Goal: Transaction & Acquisition: Purchase product/service

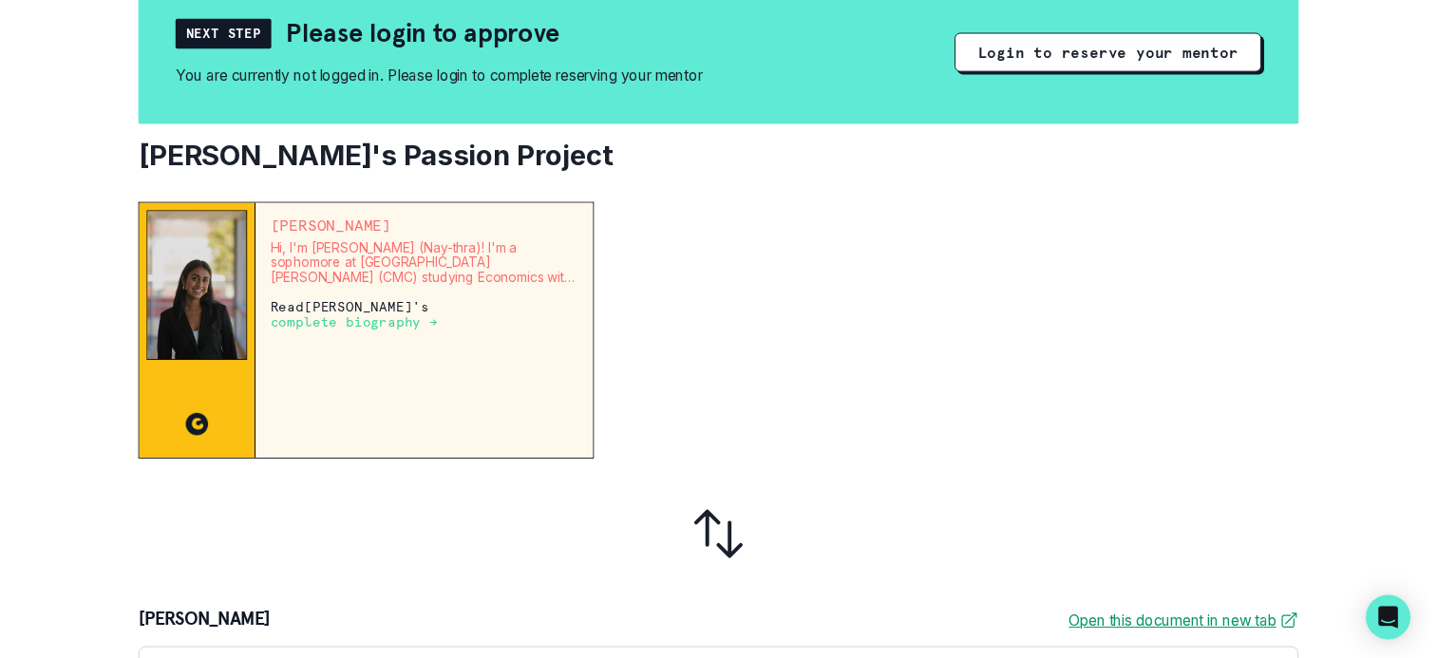
scroll to position [19, 0]
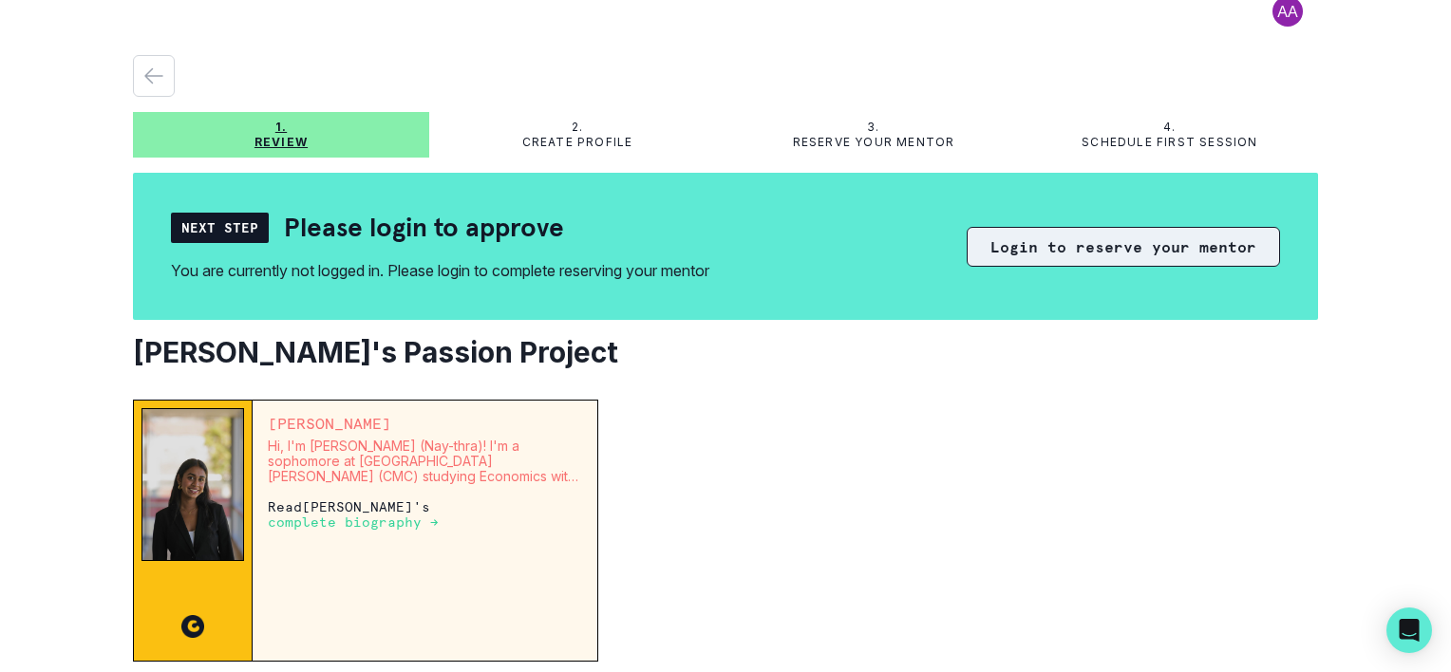
click at [1077, 243] on button "Login to reserve your mentor" at bounding box center [1123, 247] width 313 height 40
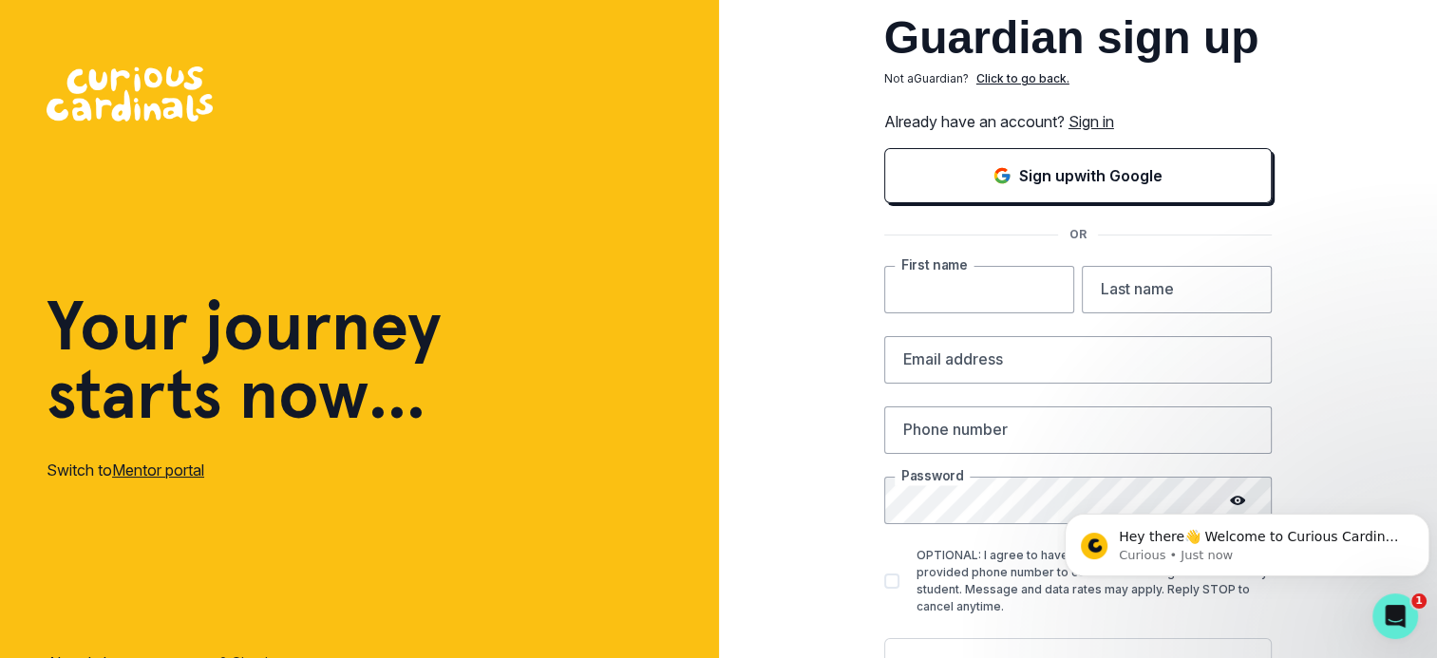
click at [972, 285] on input "text" at bounding box center [979, 289] width 190 height 47
type input "Divan"
type input "Gamaliel"
type input "dgamaliel@yahoo.com"
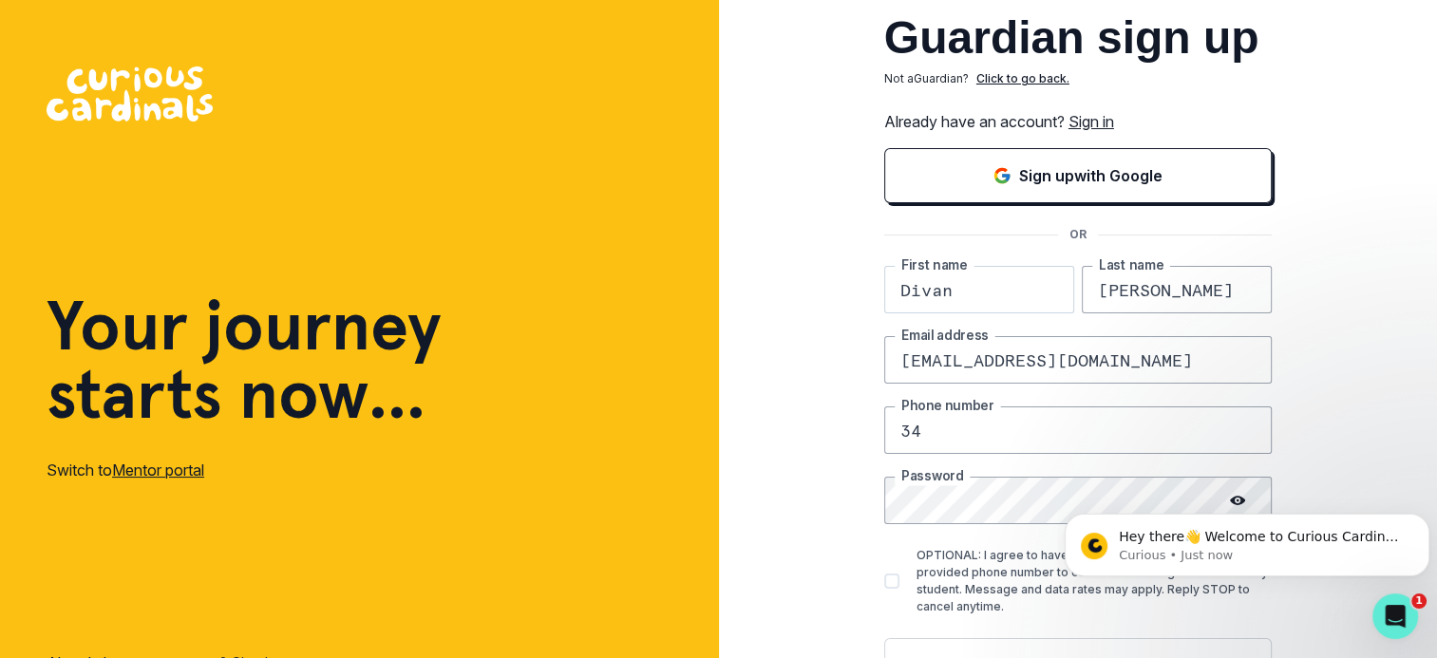
type input "3"
type input "2018920143"
click at [1367, 360] on div "Guardian sign up Not a Guardian ? Click to go back. Already have an account? Si…" at bounding box center [1078, 370] width 719 height 741
click at [1271, 477] on div at bounding box center [1271, 477] width 0 height 0
click at [899, 581] on span at bounding box center [891, 581] width 15 height 15
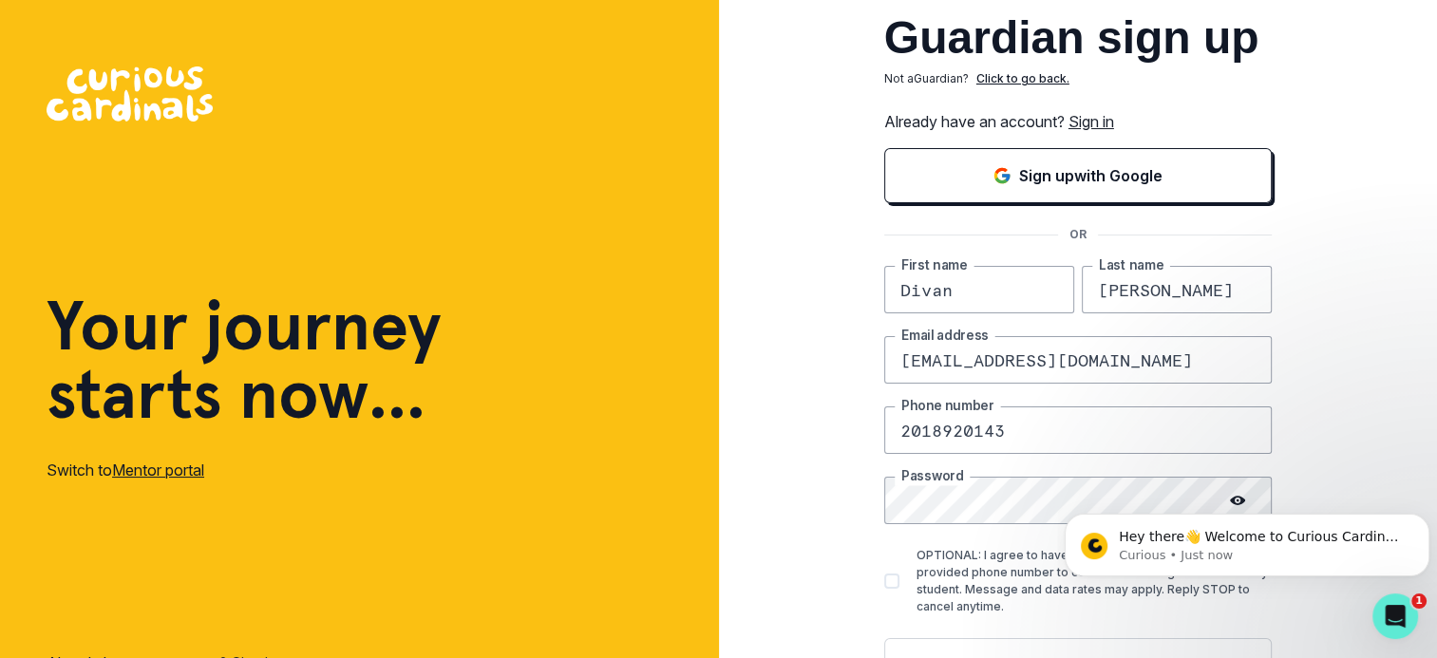
click at [884, 581] on input "OPTIONAL: I agree to have the Curious Cardinals contact the provided phone numb…" at bounding box center [883, 581] width 1 height 1
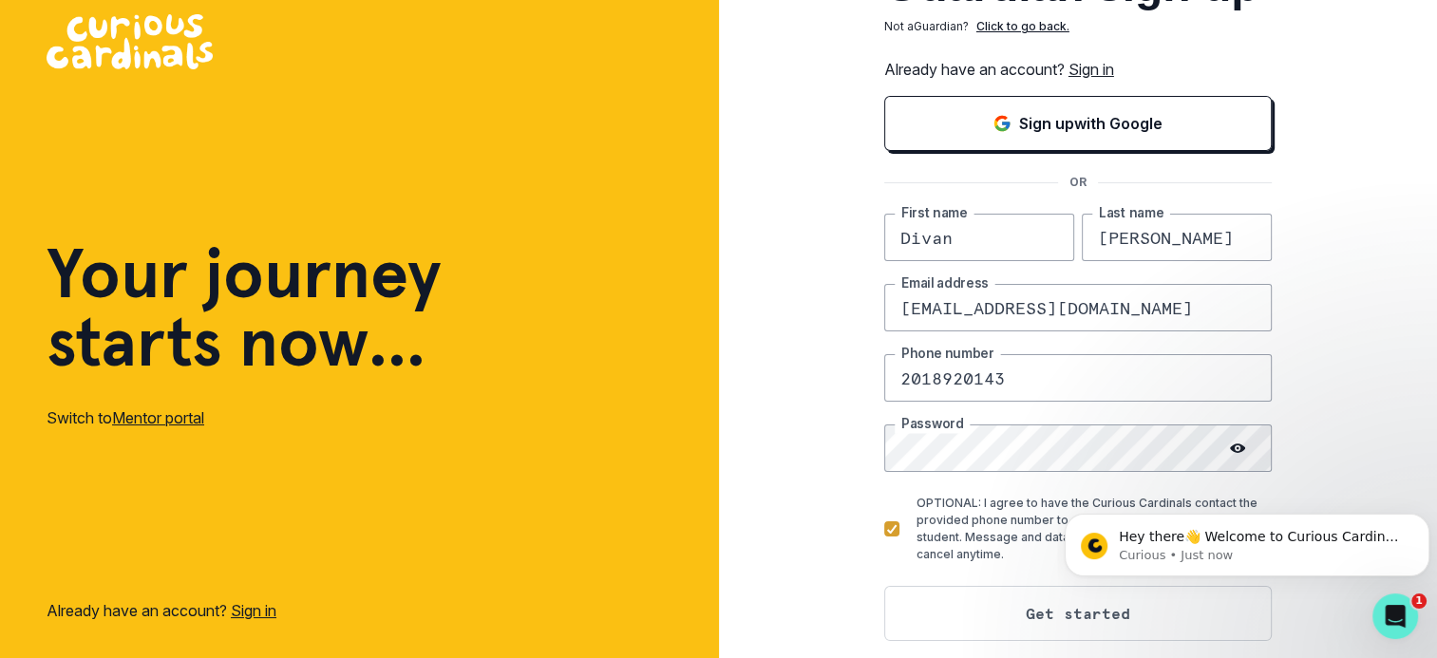
scroll to position [80, 0]
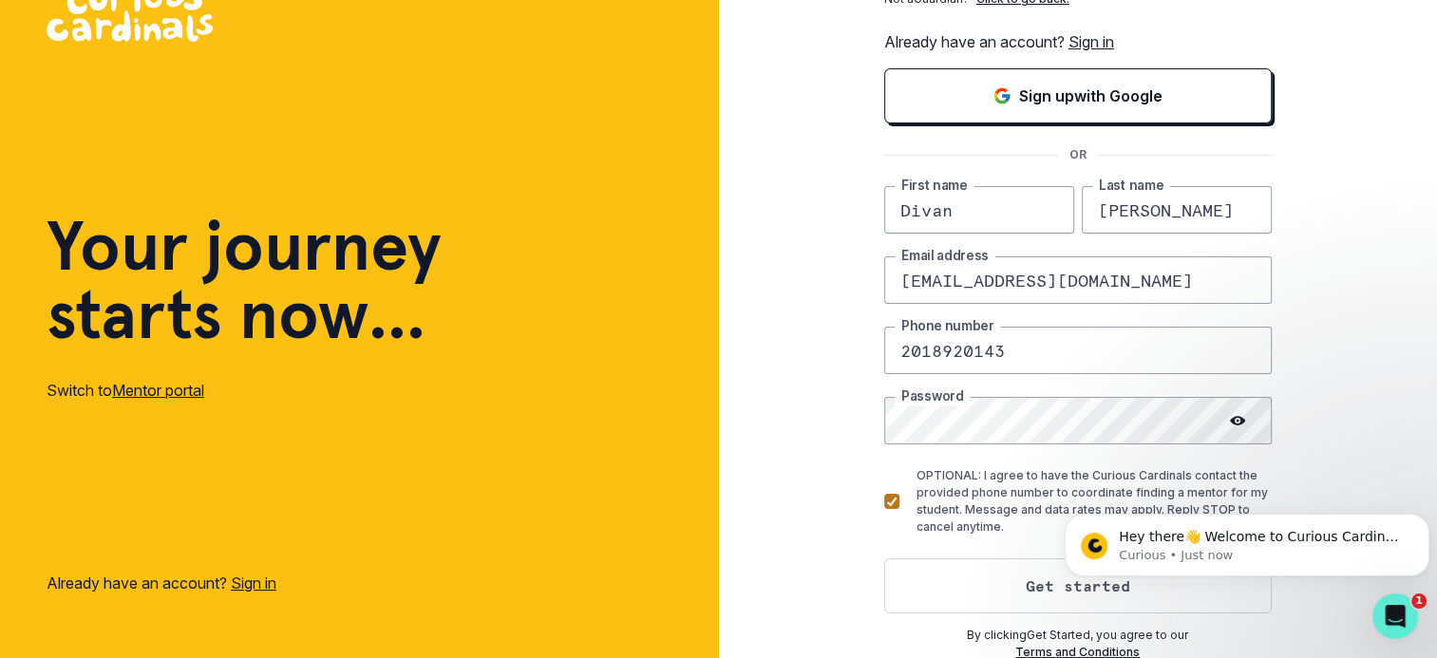
click at [897, 498] on icon at bounding box center [891, 501] width 11 height 9
click at [884, 501] on input "OPTIONAL: I agree to have the Curious Cardinals contact the provided phone numb…" at bounding box center [883, 501] width 1 height 1
checkbox input "false"
click at [1047, 361] on input "2018920143" at bounding box center [1077, 350] width 387 height 47
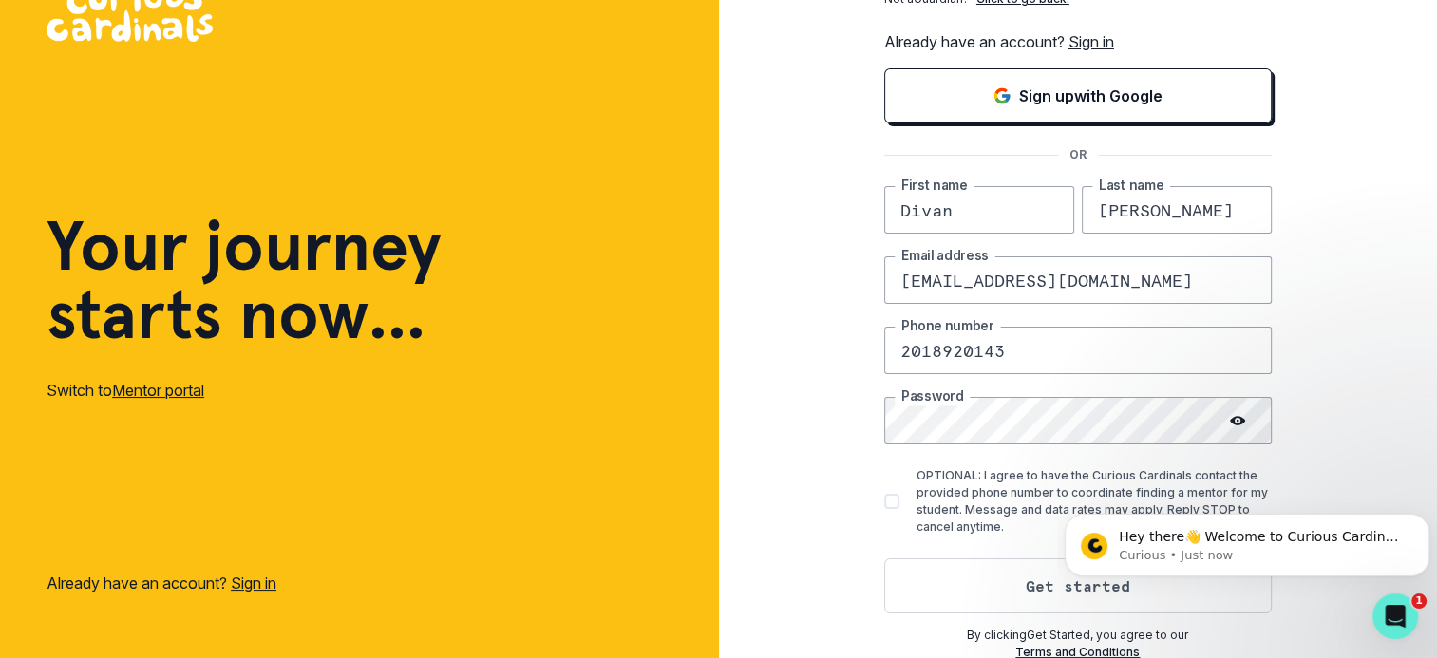
click at [1047, 361] on input "2018920143" at bounding box center [1077, 350] width 387 height 47
type input "2"
type input "3475033770"
click at [912, 500] on label "OPTIONAL: I agree to have the Curious Cardinals contact the provided phone numb…" at bounding box center [1077, 501] width 387 height 68
click at [884, 501] on input "OPTIONAL: I agree to have the Curious Cardinals contact the provided phone numb…" at bounding box center [883, 501] width 1 height 1
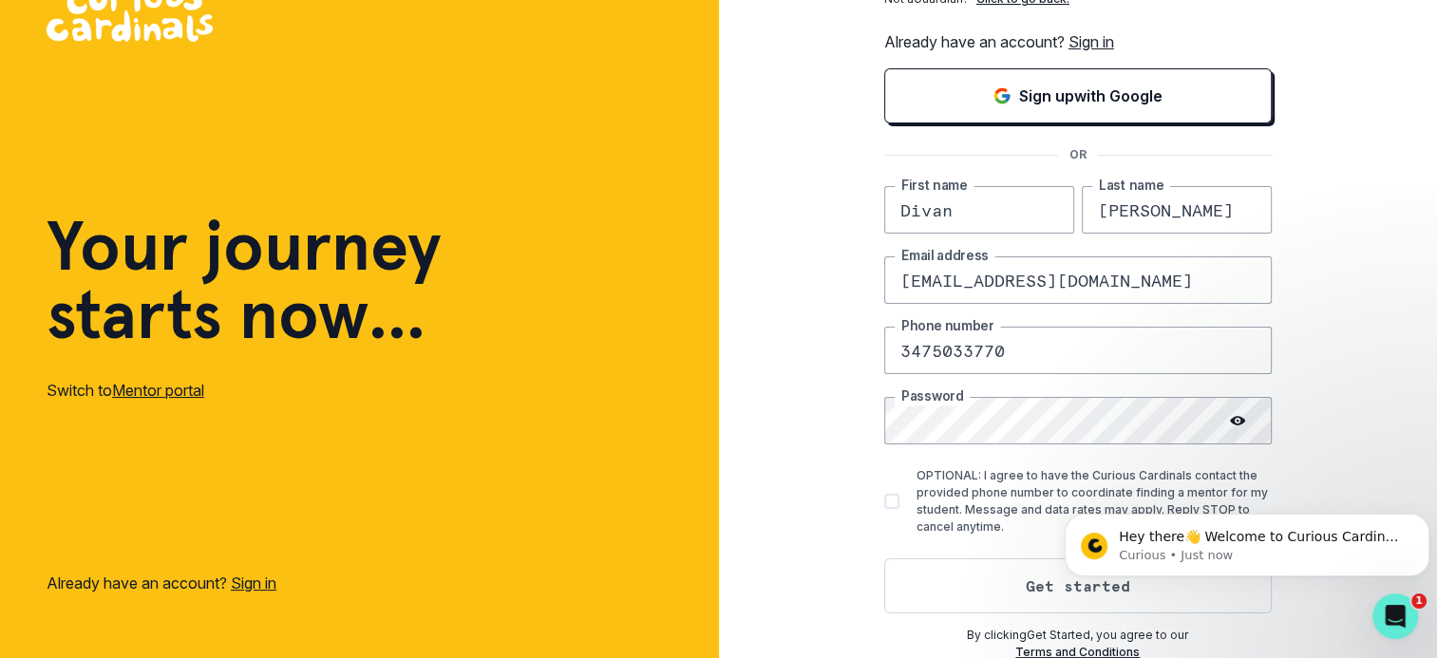
checkbox input "true"
click at [982, 585] on button "Get started" at bounding box center [1077, 585] width 387 height 55
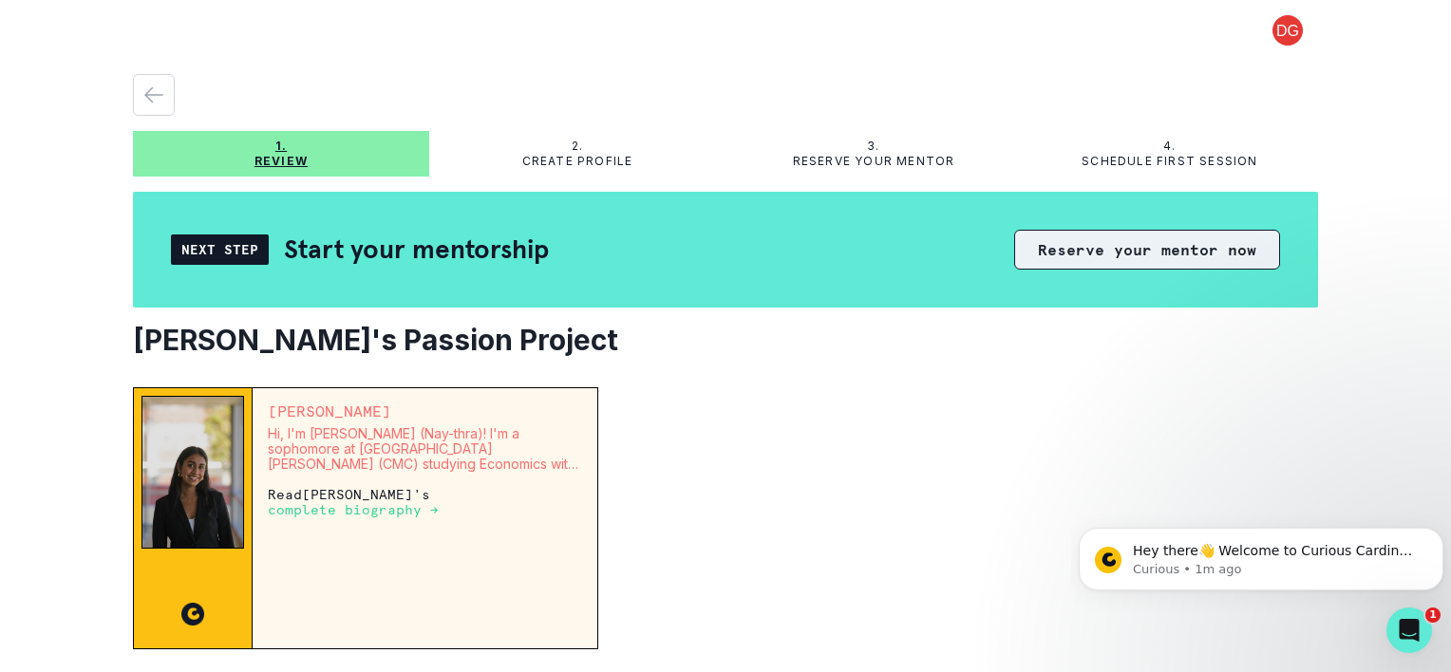
click at [1112, 254] on button "Reserve your mentor now" at bounding box center [1147, 250] width 266 height 40
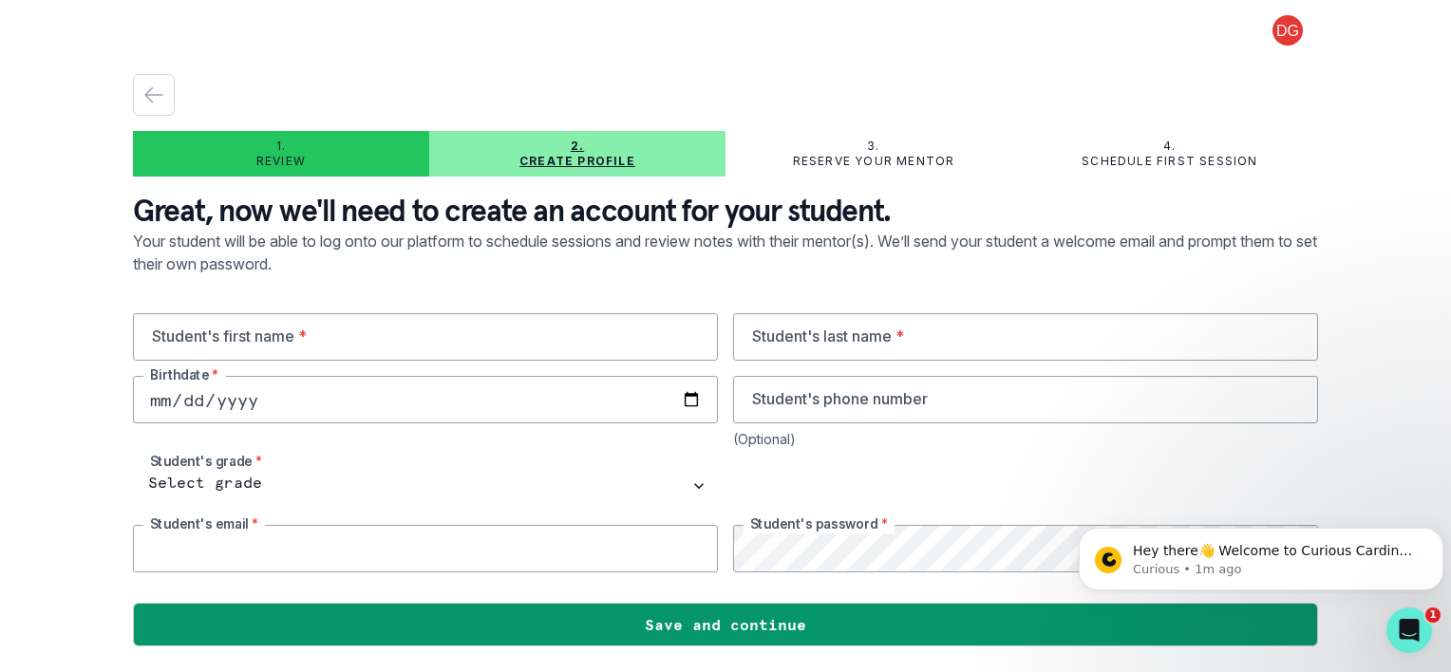
type input "dgamaliel@yahoo.com"
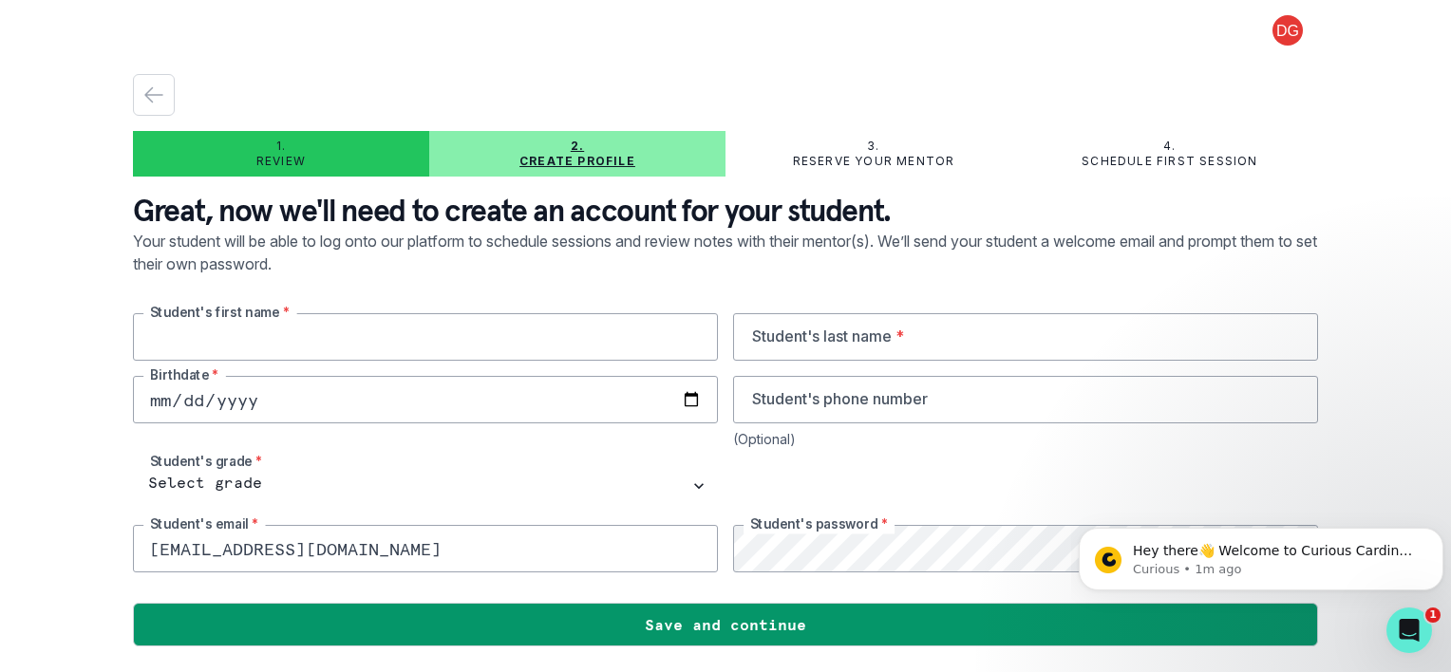
click at [581, 323] on input "text" at bounding box center [425, 336] width 585 height 47
type input "Andrea"
type input "Divan"
type input "2010-04-17"
click at [1434, 534] on icon "Dismiss notification" at bounding box center [1438, 533] width 10 height 10
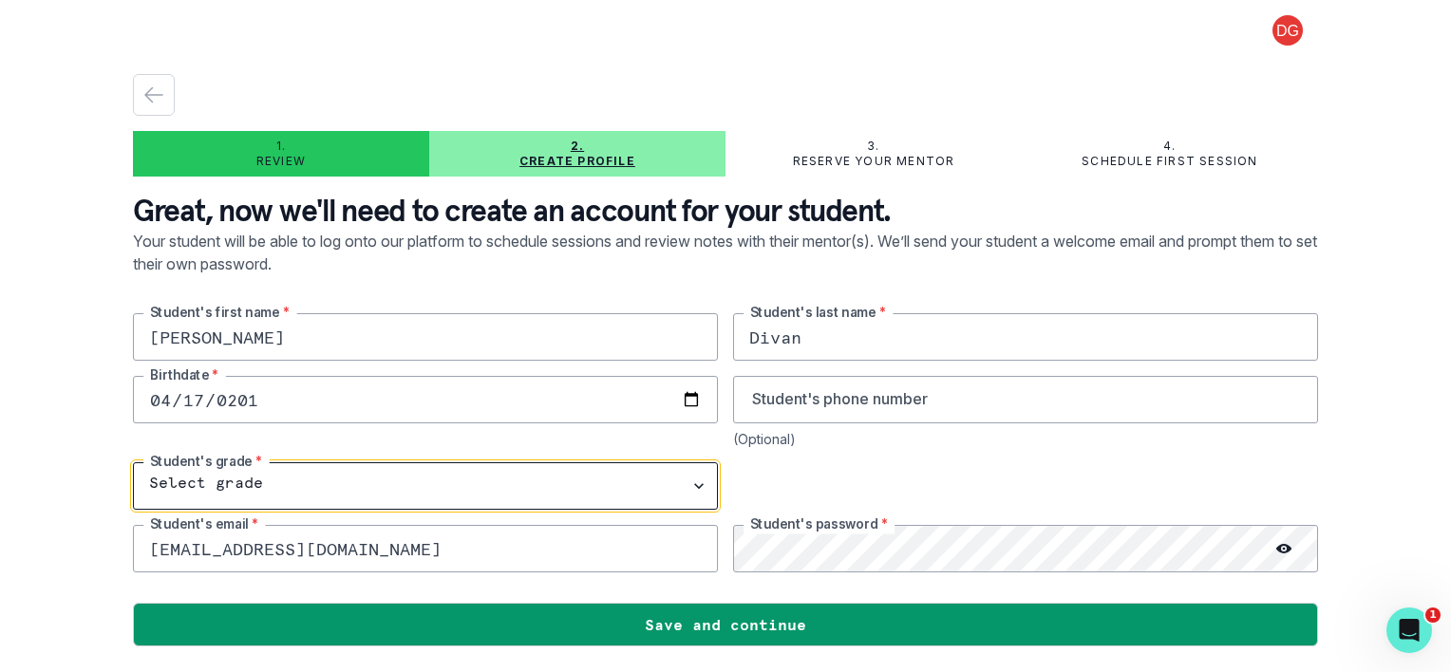
click at [250, 471] on select "Select grade 1st Grade 2nd Grade 3rd Grade 4th Grade 5th Grade 6th Grade 7th Gr…" at bounding box center [425, 485] width 585 height 47
select select "10th Grade"
click at [133, 462] on select "Select grade 1st Grade 2nd Grade 3rd Grade 4th Grade 5th Grade 6th Grade 7th Gr…" at bounding box center [425, 485] width 585 height 47
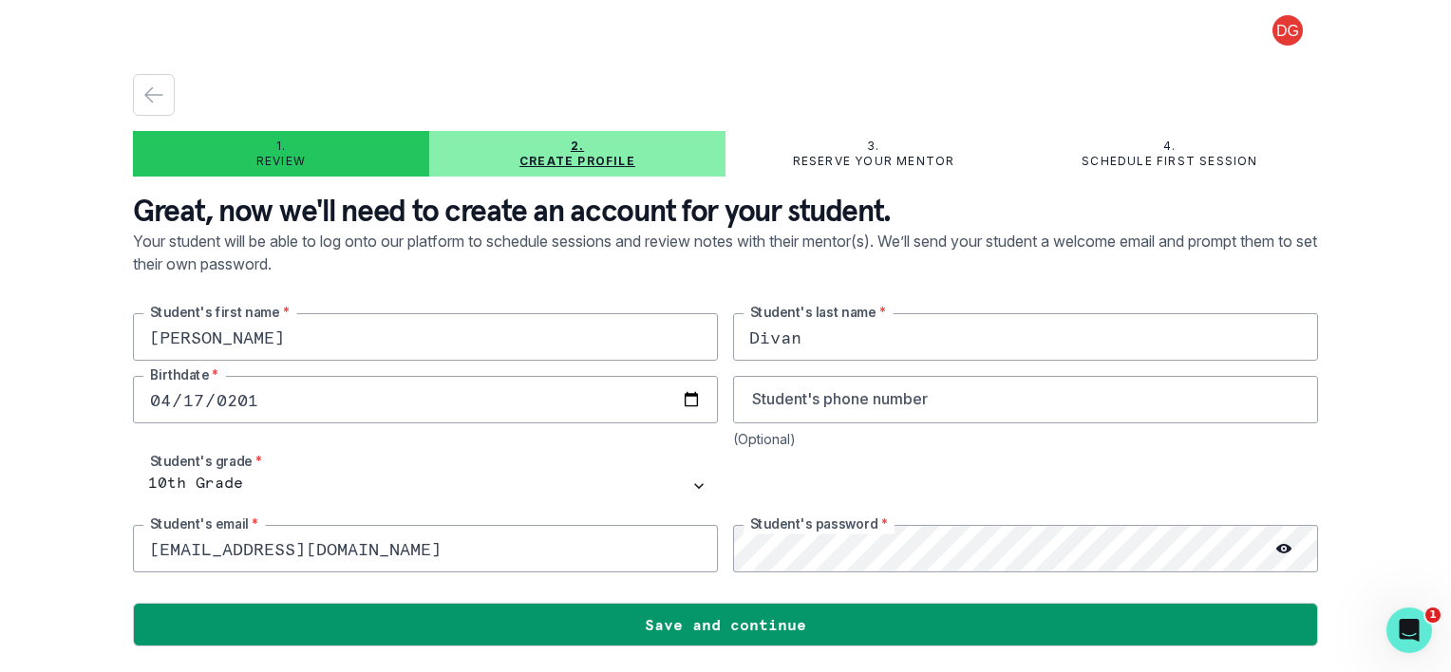
click at [35, 419] on div "1. Review 2. Create profile 3. Reserve your mentor 4. Schedule first session Gr…" at bounding box center [725, 336] width 1451 height 672
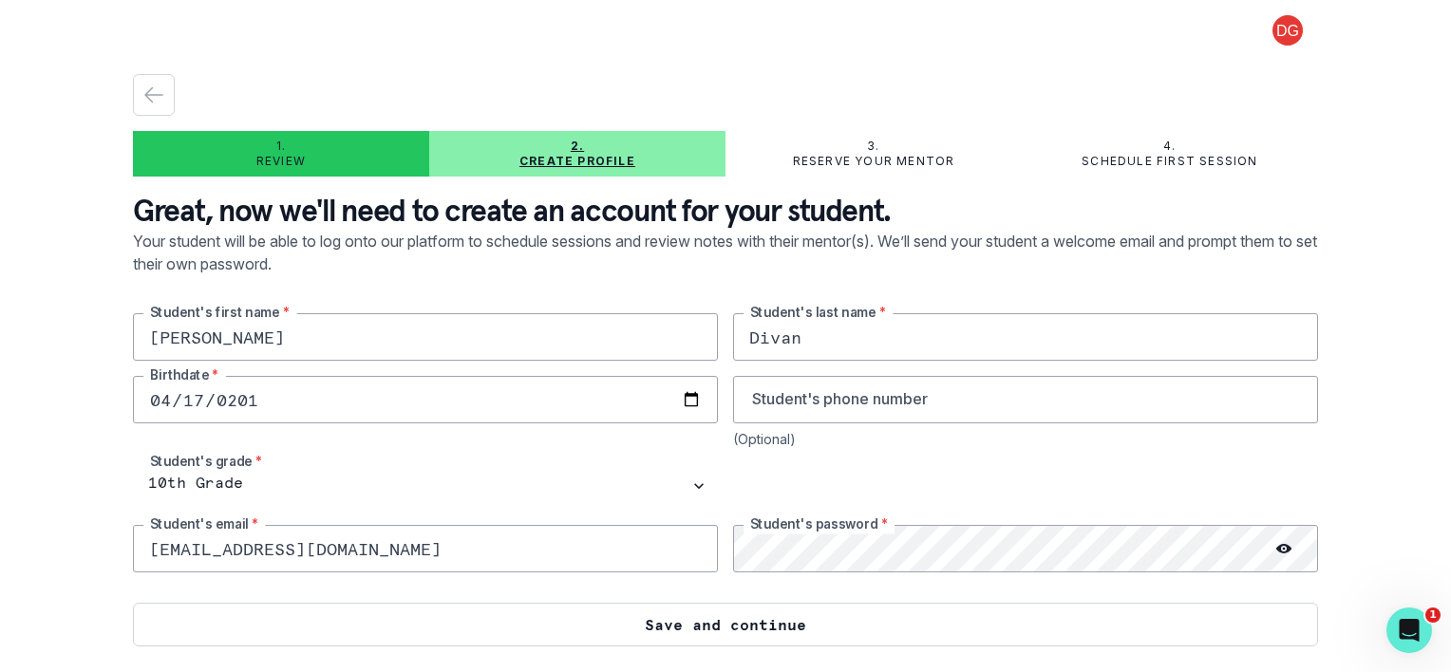
click at [1057, 630] on button "Save and continue" at bounding box center [725, 625] width 1185 height 44
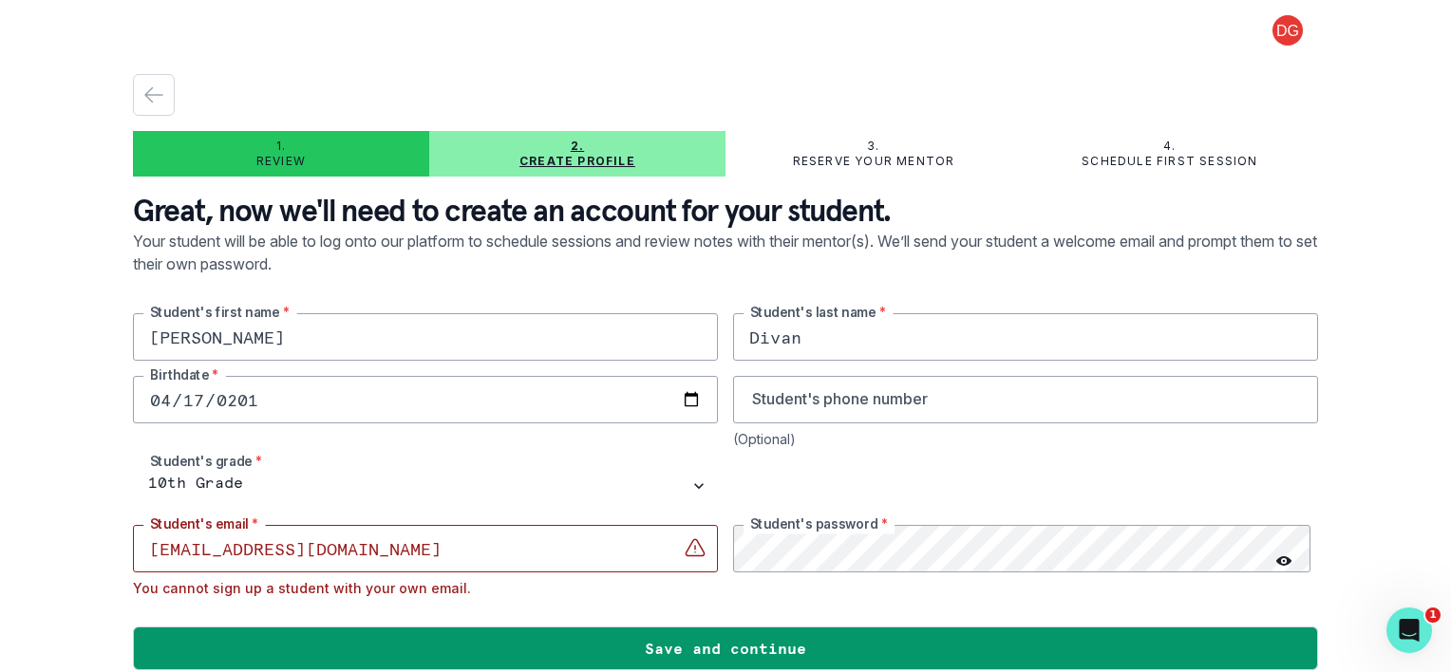
click at [485, 558] on input "dgamaliel@yahoo.com" at bounding box center [425, 548] width 585 height 47
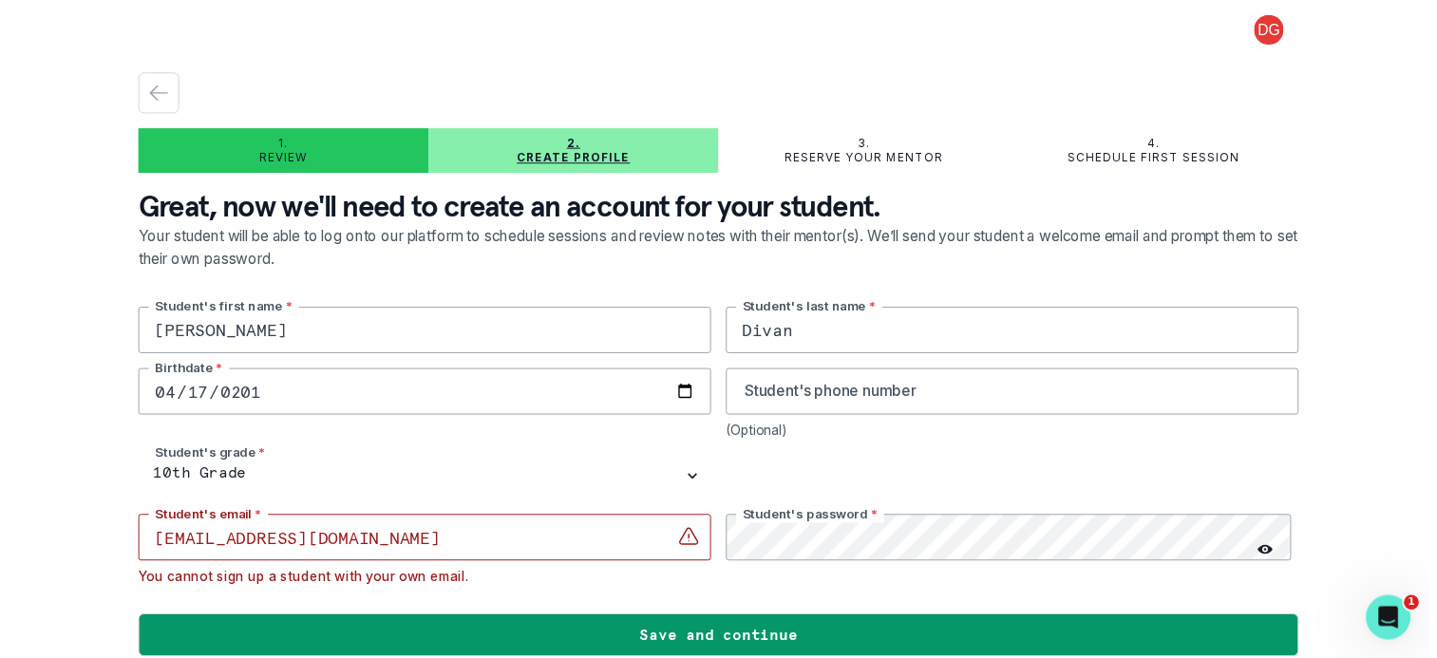
scroll to position [8, 0]
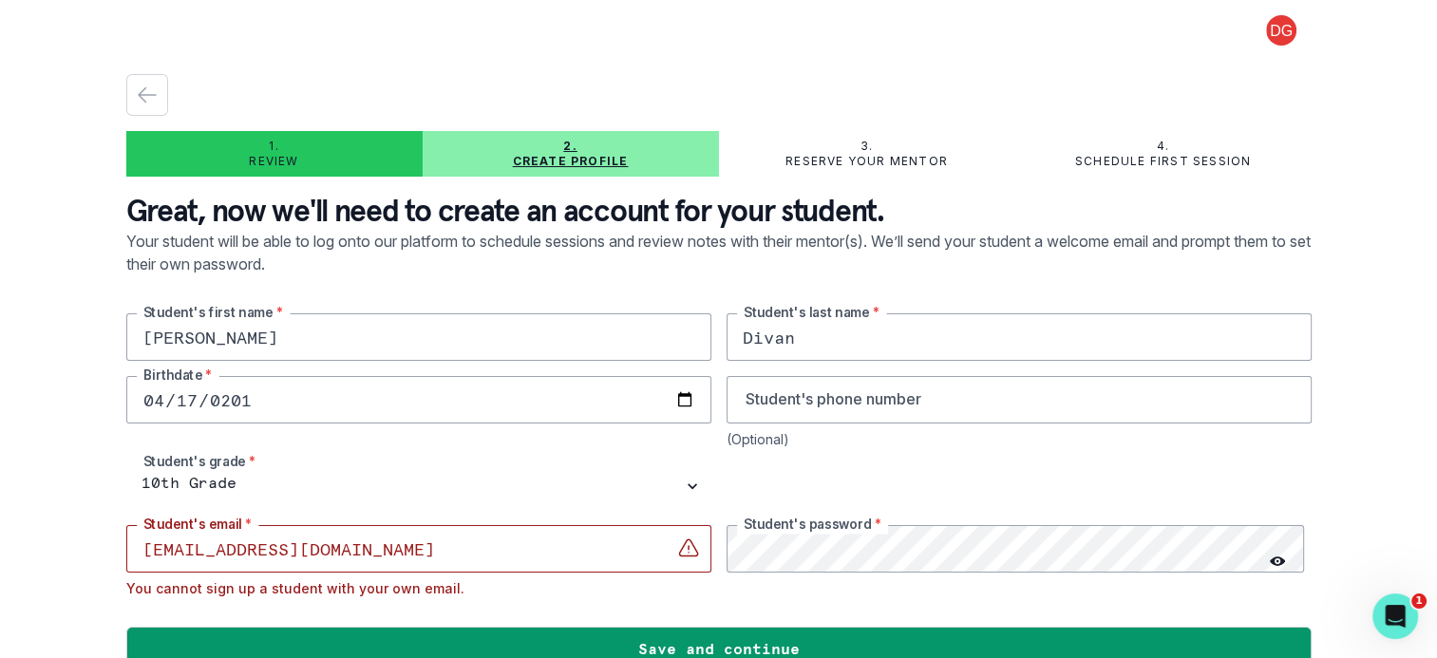
click at [485, 558] on input "dgamaliel@yahoo.com" at bounding box center [418, 548] width 585 height 47
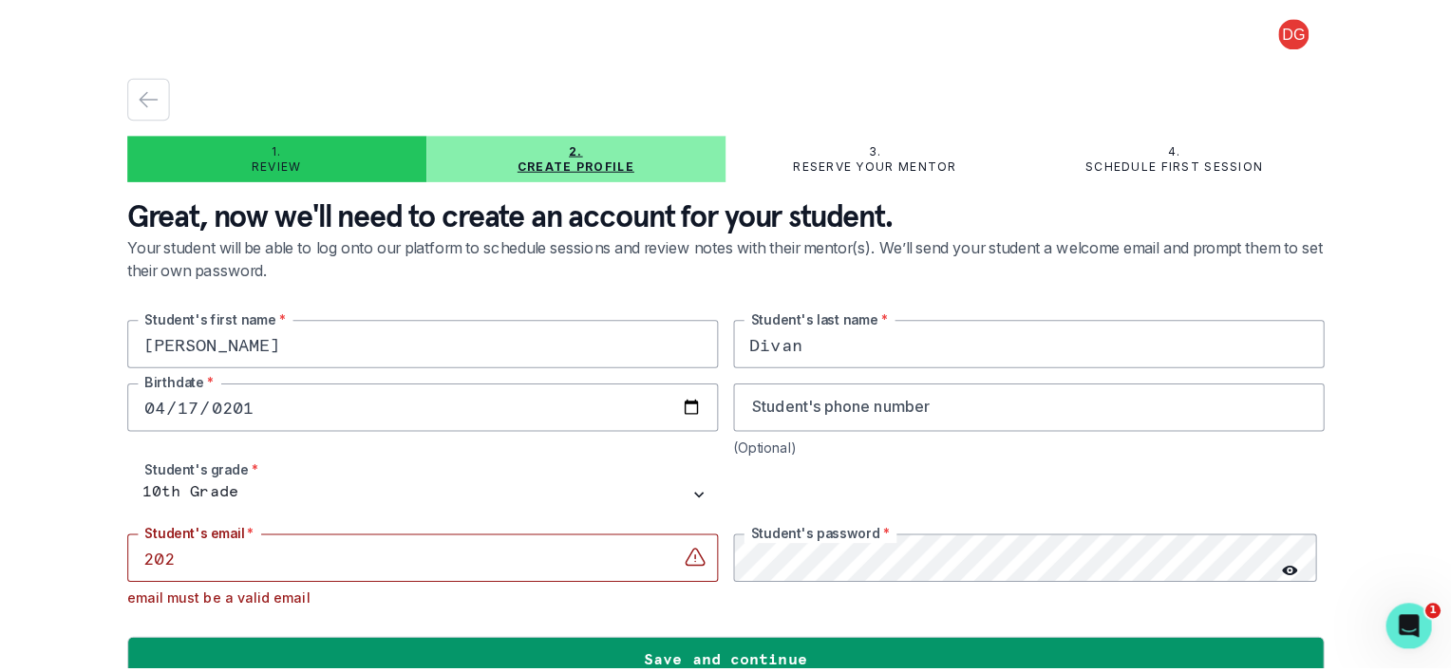
scroll to position [0, 0]
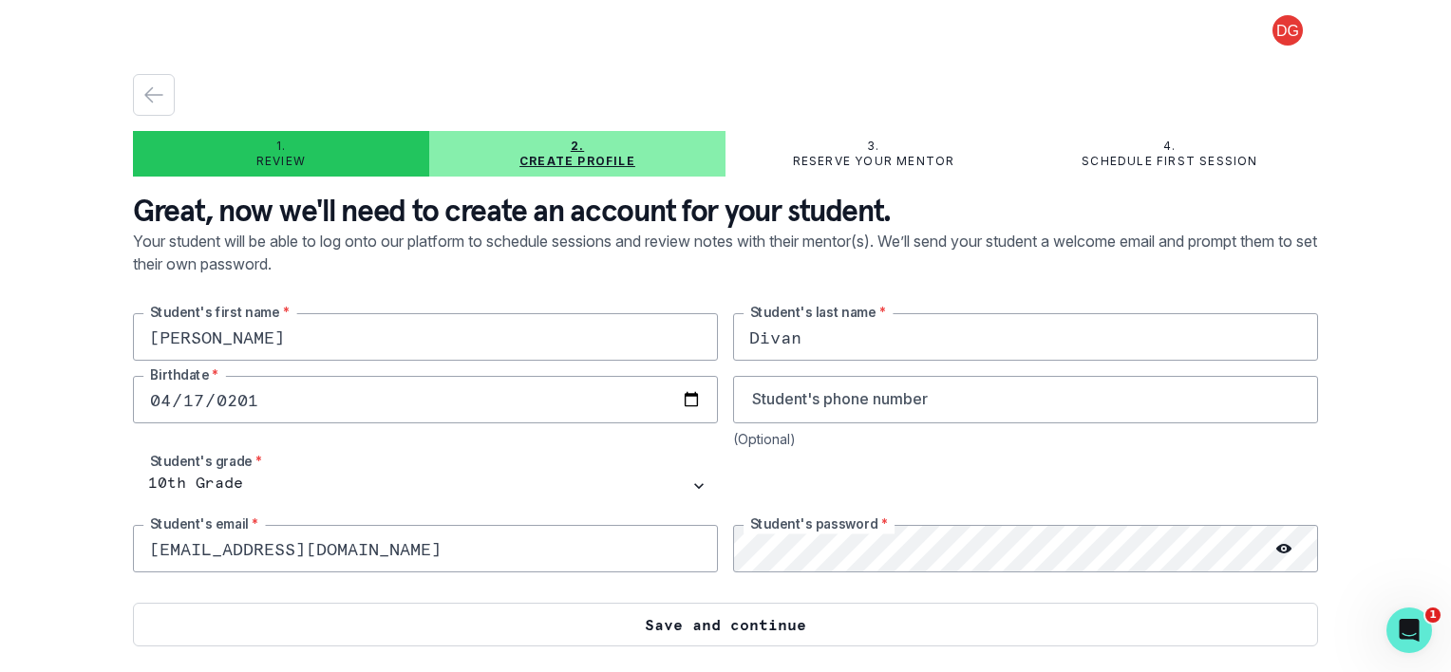
type input "2028adivan@franklinjc.org"
click at [670, 637] on button "Save and continue" at bounding box center [725, 625] width 1185 height 44
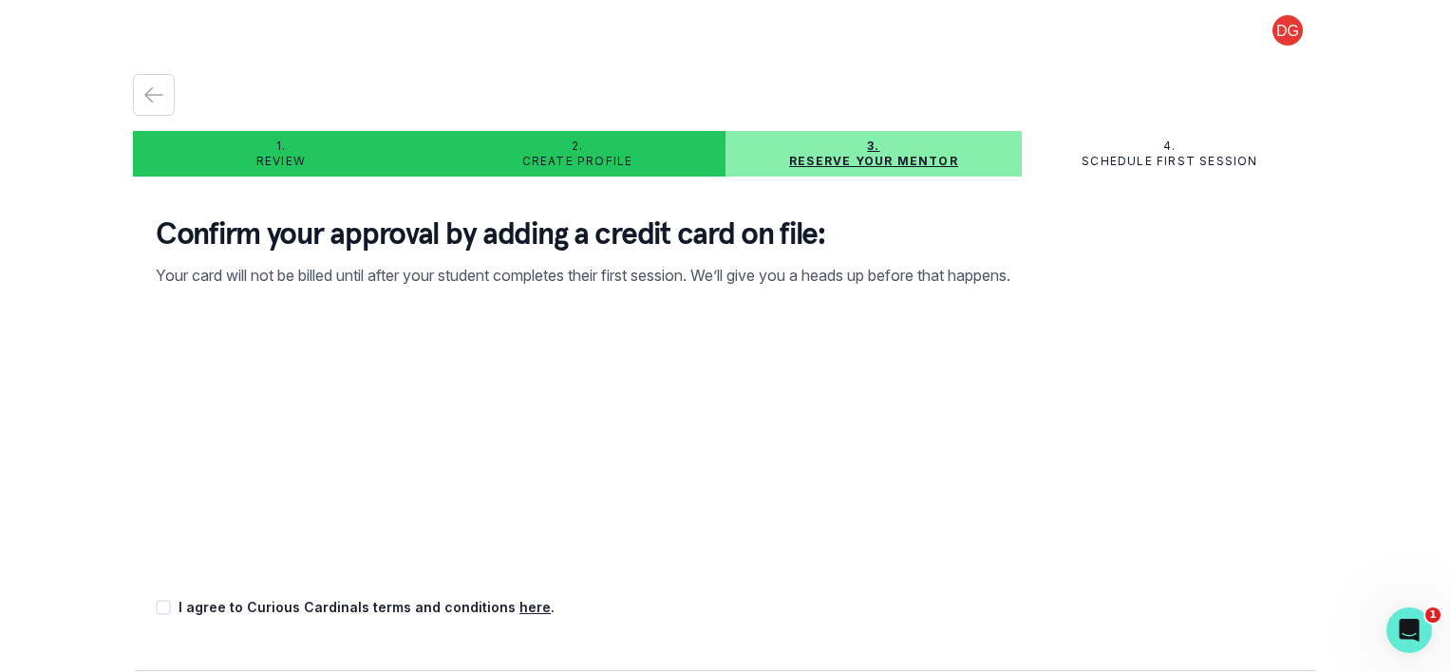
click at [249, 160] on div "1. Review" at bounding box center [281, 154] width 296 height 30
click at [142, 91] on icon "button" at bounding box center [153, 95] width 23 height 23
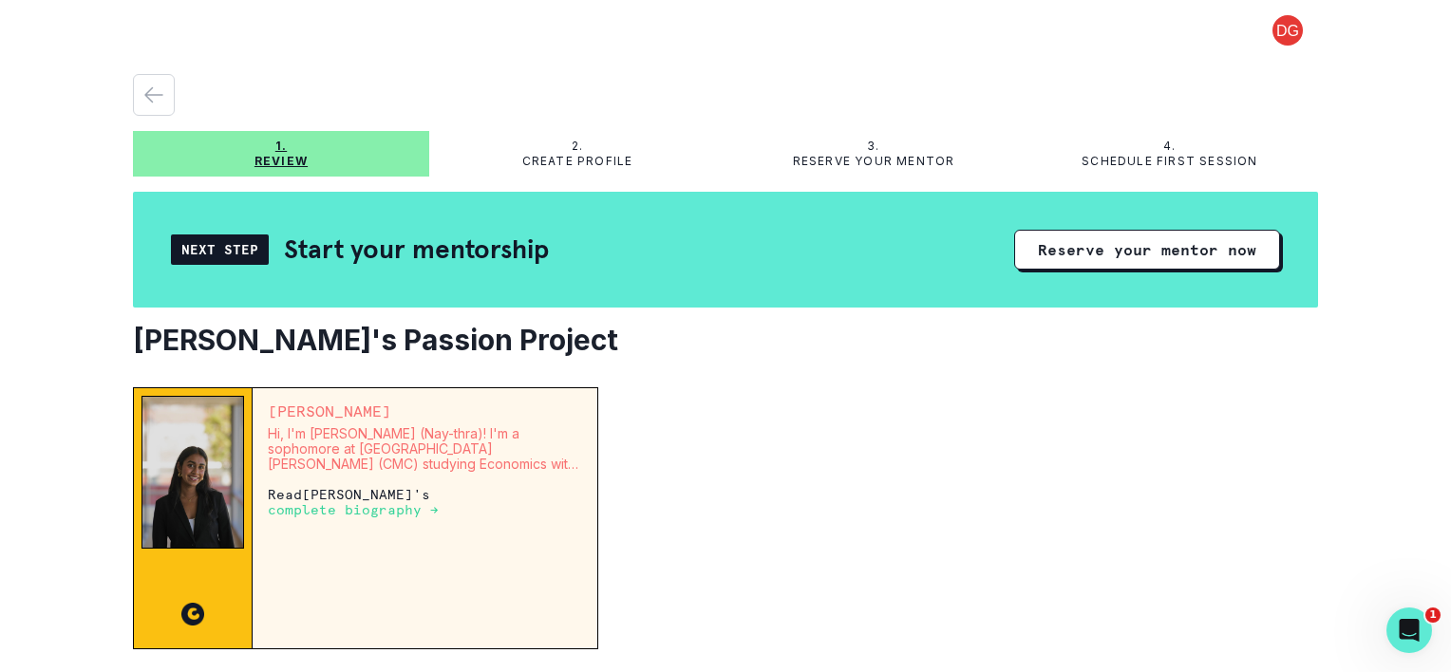
click at [562, 147] on div "2. Create profile" at bounding box center [577, 154] width 296 height 30
click at [1113, 249] on button "Reserve your mentor now" at bounding box center [1147, 250] width 266 height 40
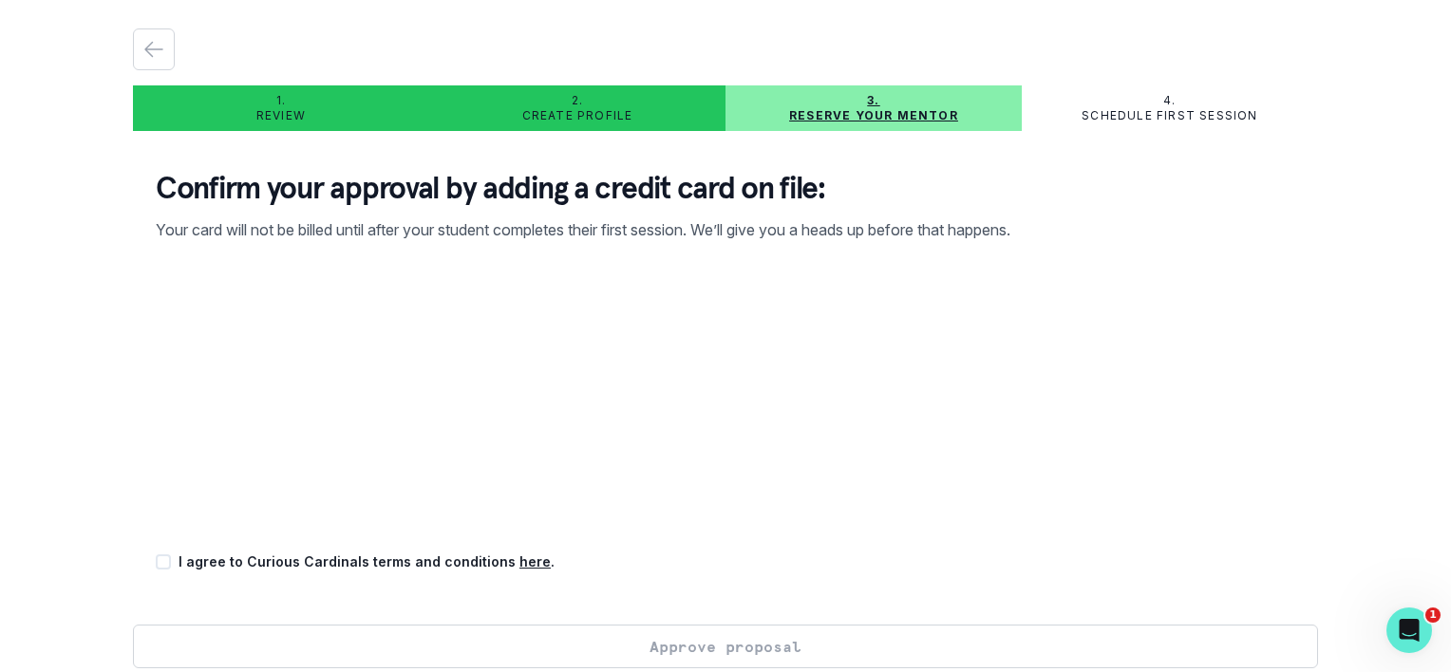
scroll to position [65, 0]
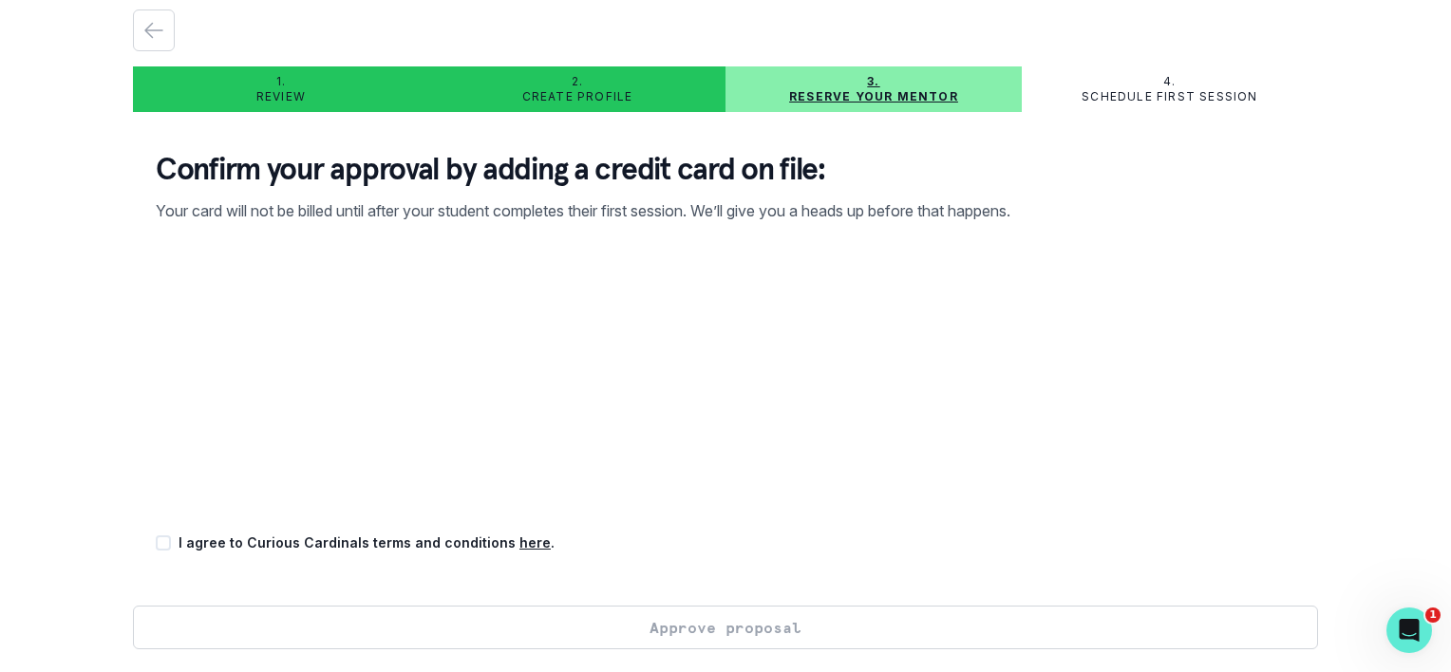
click at [28, 404] on div "1. Review 2. Create profile 3. Reserve your mentor 4. Schedule first session Co…" at bounding box center [725, 336] width 1451 height 672
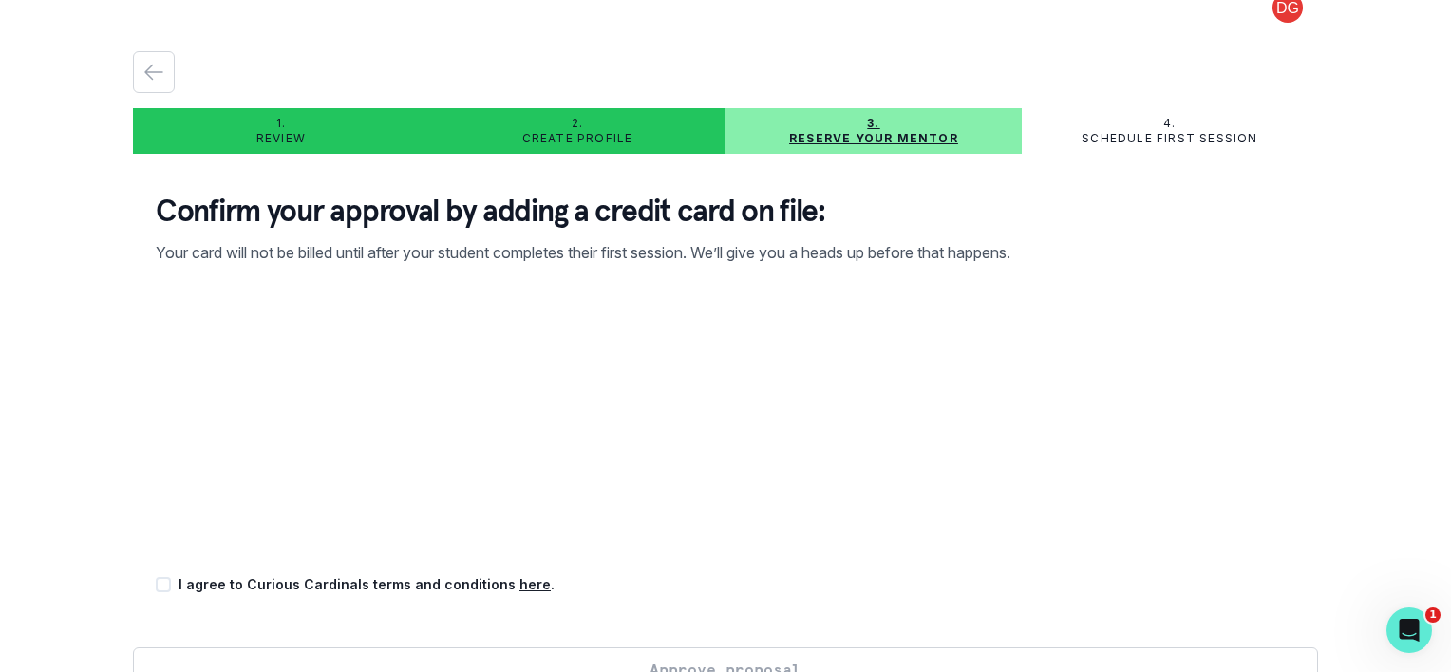
scroll to position [0, 0]
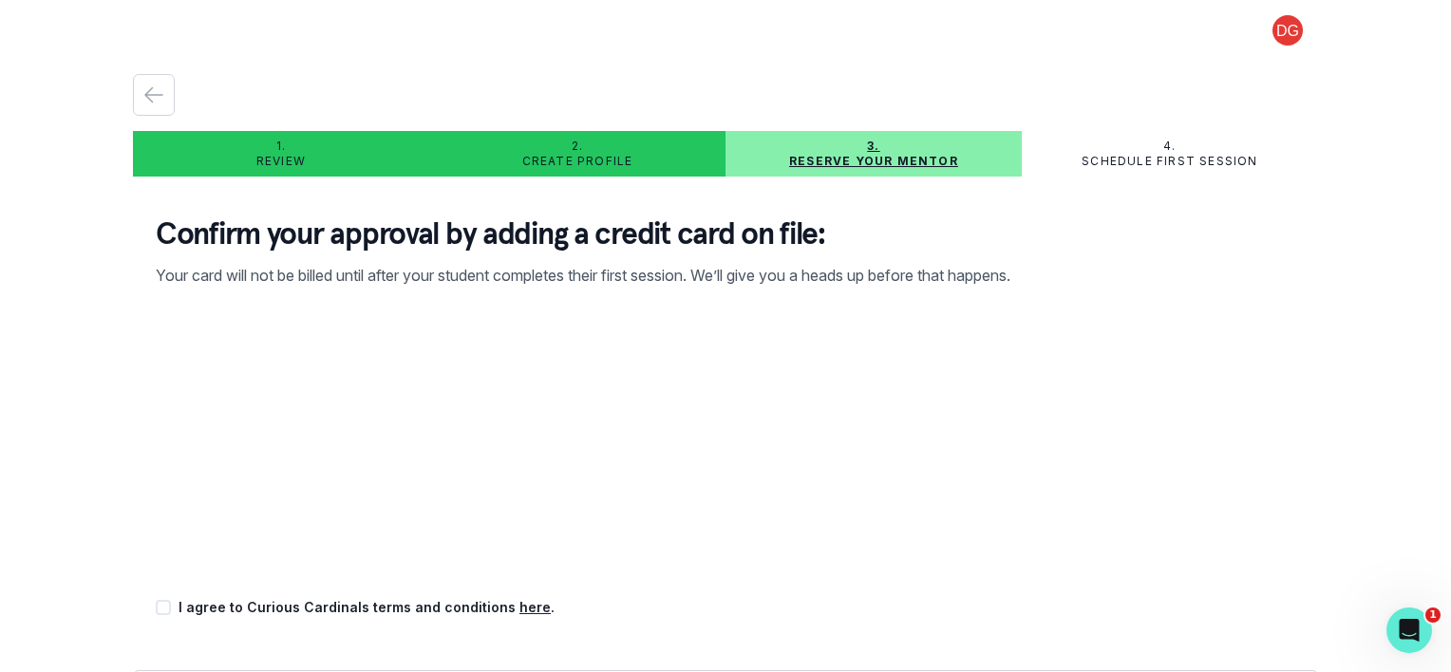
click at [1267, 26] on button at bounding box center [1287, 30] width 61 height 30
click at [885, 70] on div "1. Review 2. Create profile 3. Reserve your mentor 4. Schedule first session Co…" at bounding box center [725, 394] width 1185 height 686
click at [176, 93] on div at bounding box center [725, 95] width 1185 height 42
click at [150, 95] on icon "button" at bounding box center [153, 95] width 17 height 14
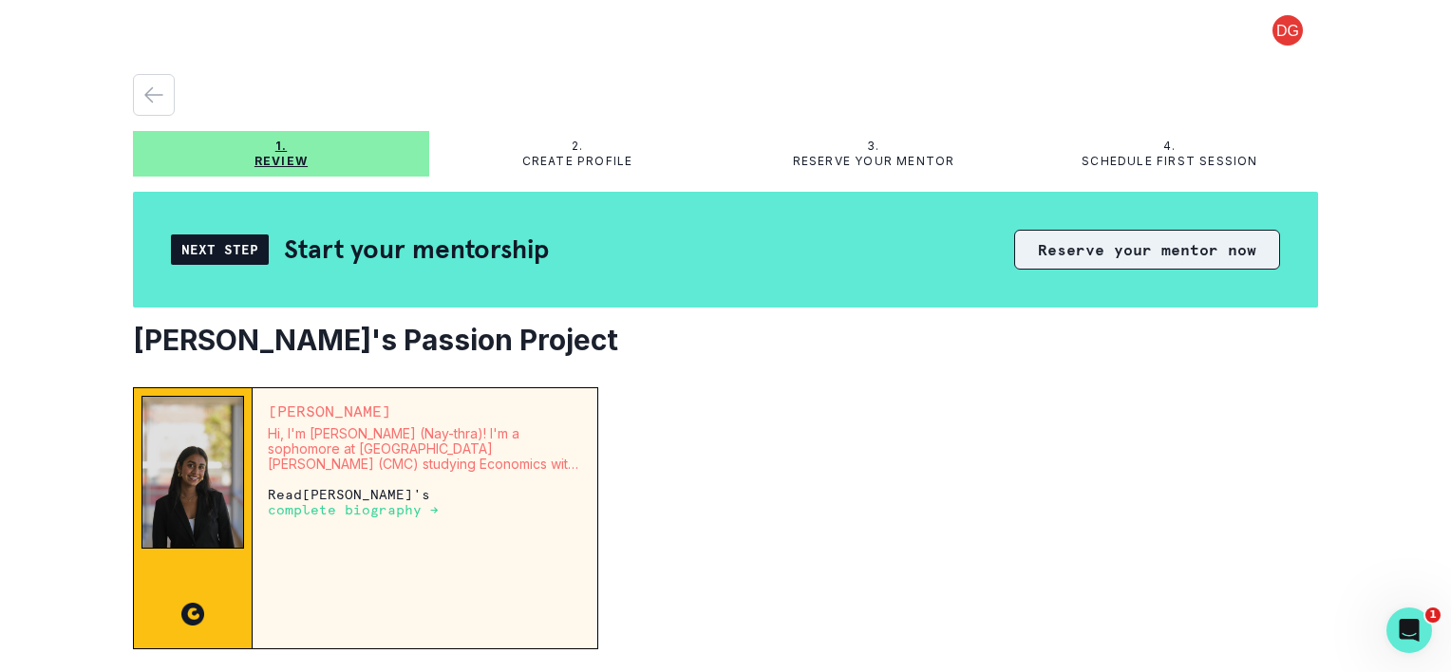
click at [1177, 247] on button "Reserve your mentor now" at bounding box center [1147, 250] width 266 height 40
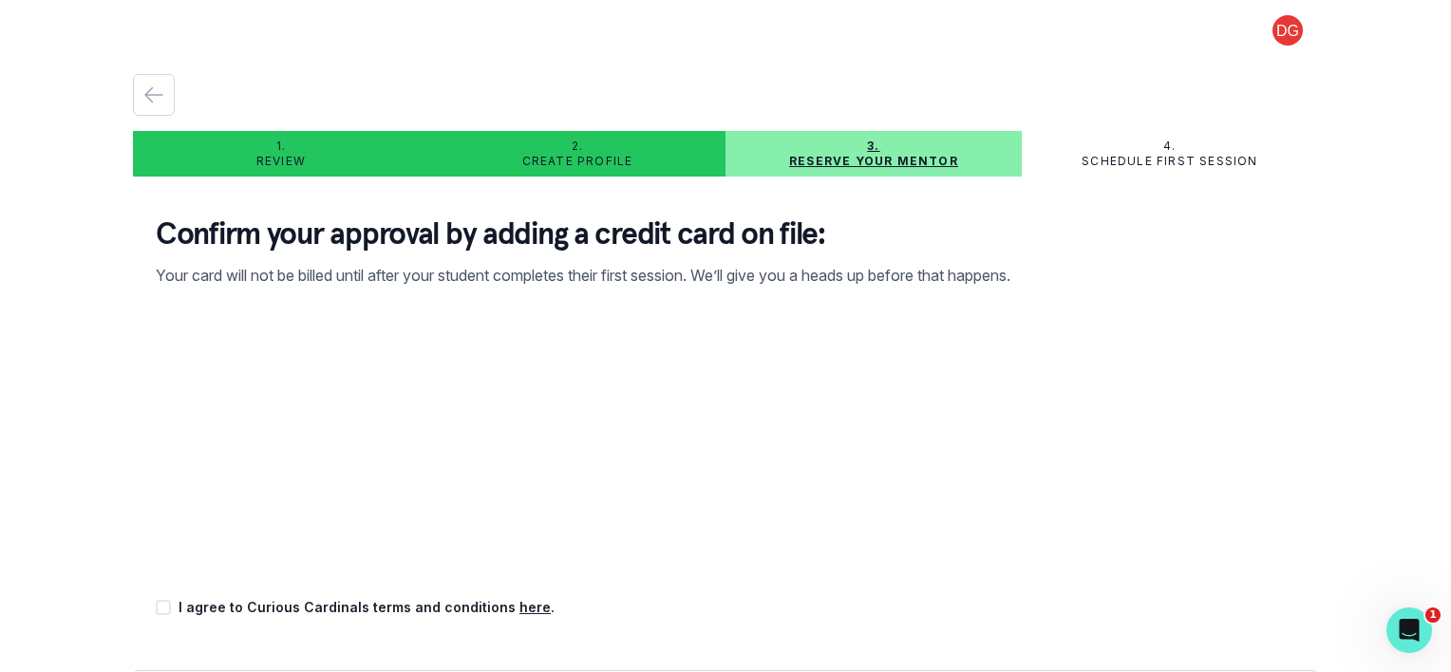
click at [1274, 29] on button at bounding box center [1287, 30] width 61 height 30
click at [1204, 80] on button "Log out" at bounding box center [1197, 79] width 211 height 34
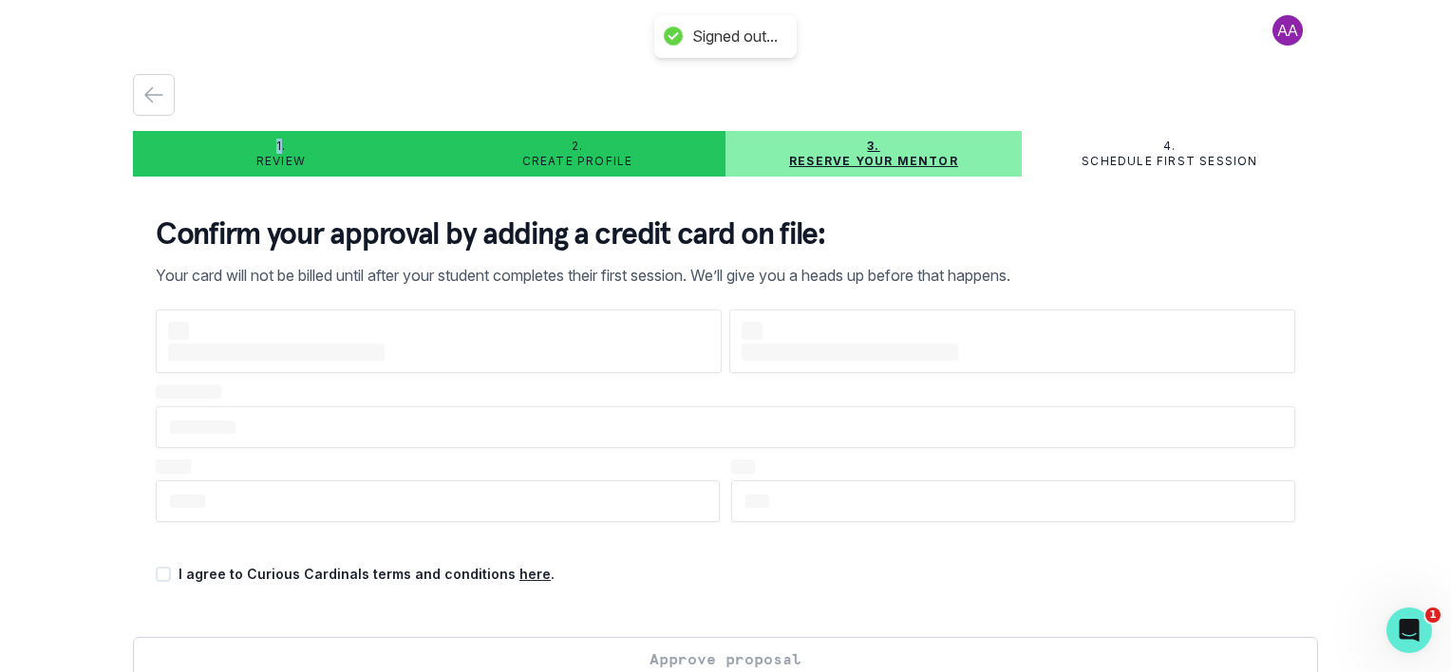
click at [1204, 80] on div at bounding box center [725, 95] width 1185 height 42
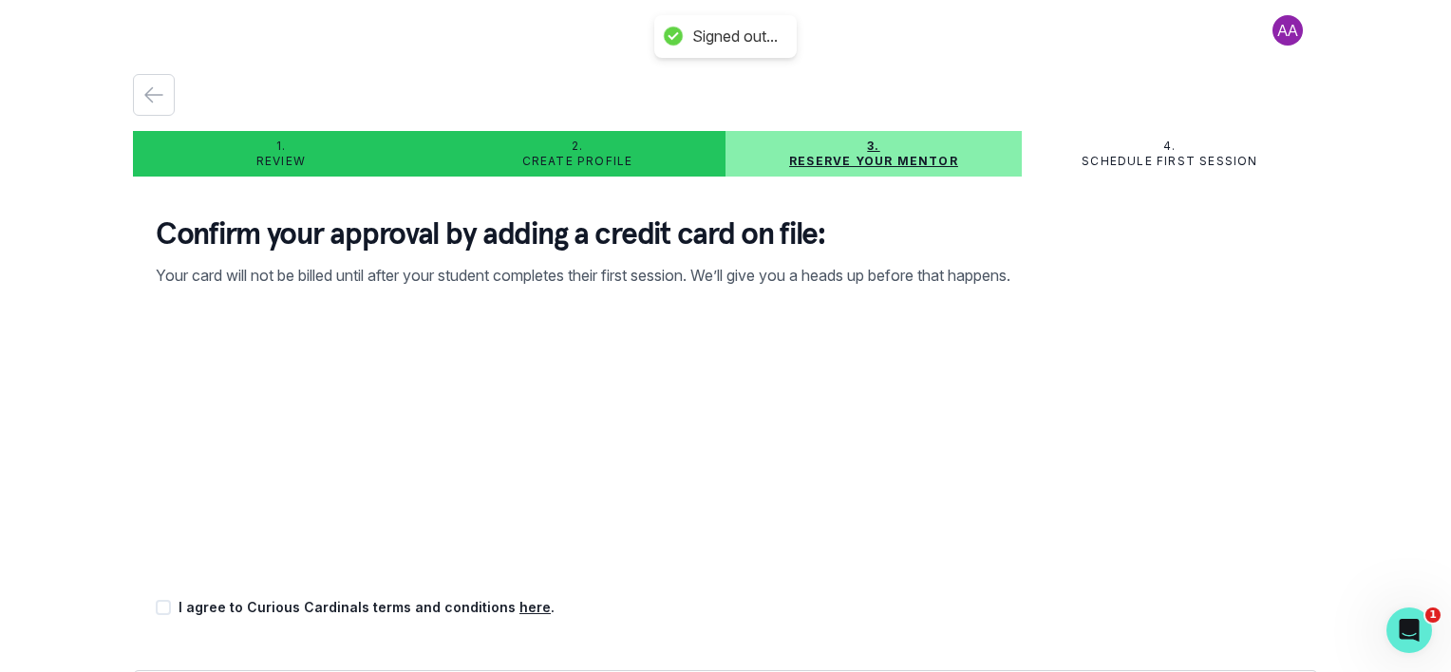
drag, startPoint x: 1204, startPoint y: 80, endPoint x: 942, endPoint y: 61, distance: 262.8
click at [942, 61] on div "1. Review 2. Create profile 3. Reserve your mentor 4. Schedule first session Co…" at bounding box center [725, 394] width 1185 height 686
click at [1270, 30] on button at bounding box center [1287, 30] width 61 height 30
click at [1141, 74] on button "Log out" at bounding box center [1197, 79] width 211 height 34
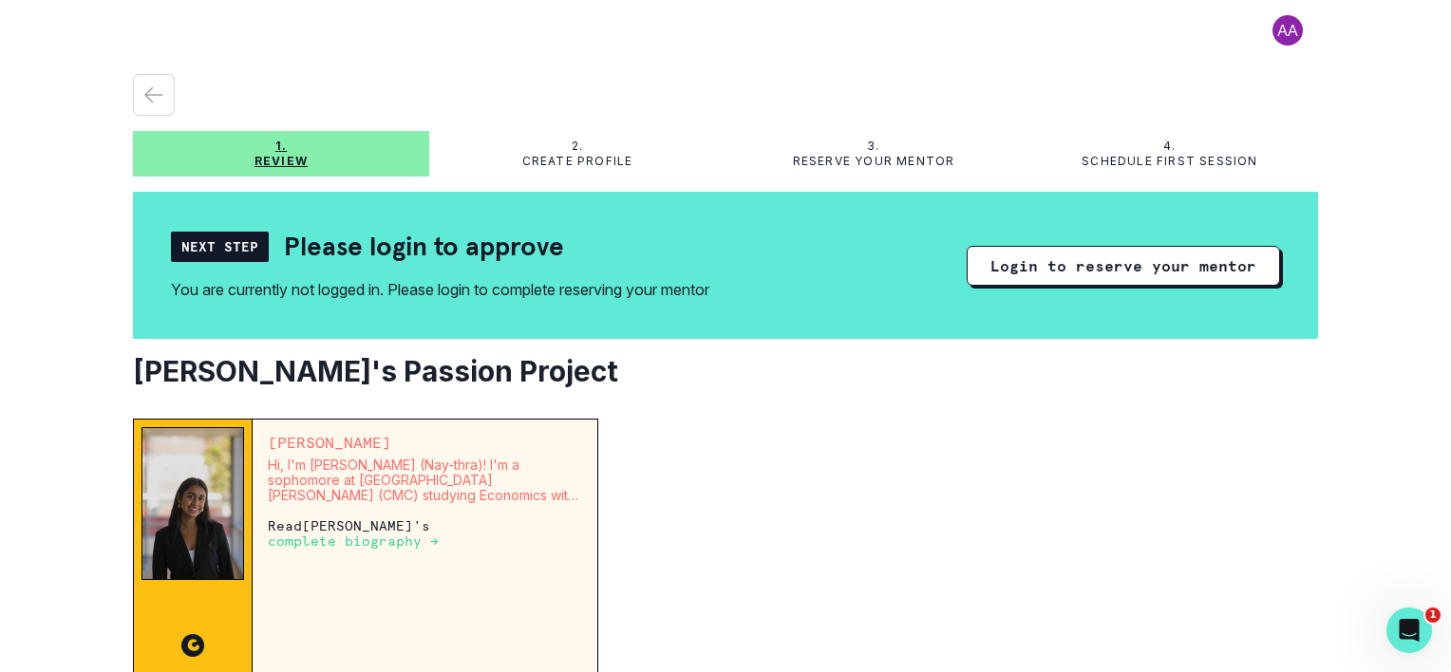
click at [342, 544] on p "complete biography →" at bounding box center [353, 541] width 171 height 15
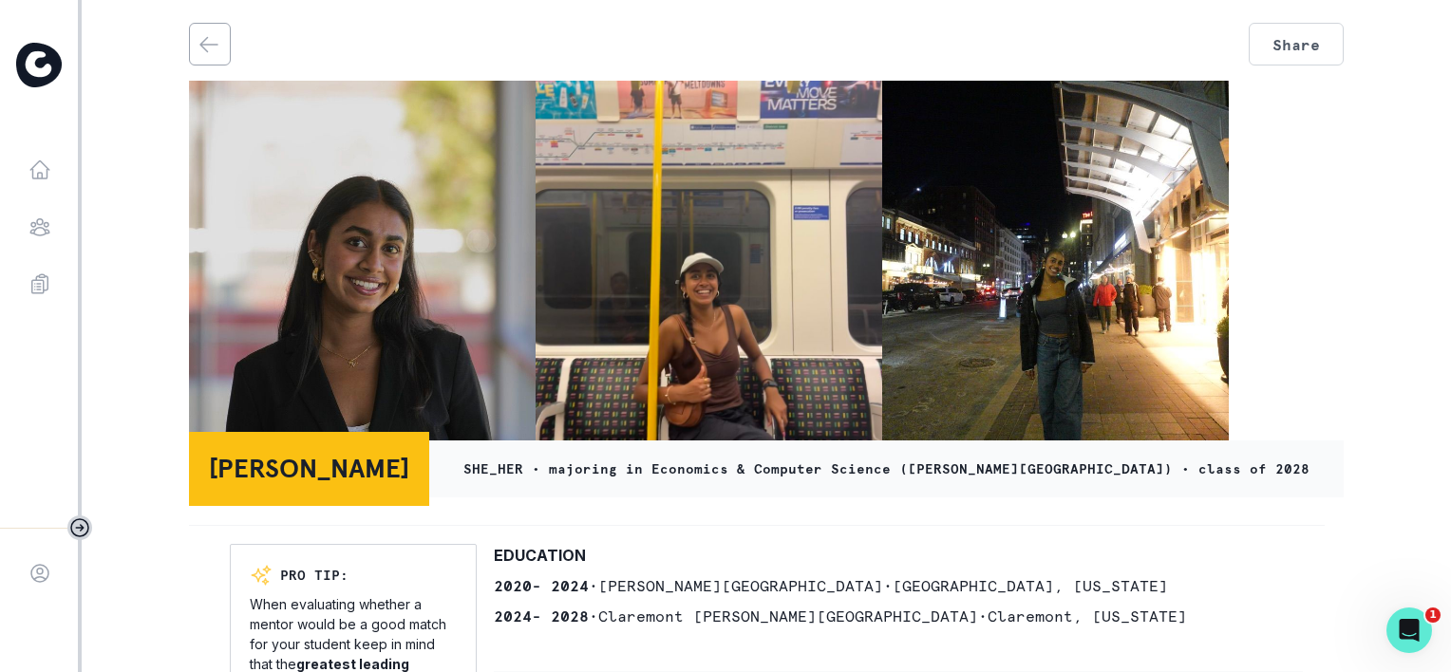
click at [195, 53] on button "back" at bounding box center [209, 44] width 38 height 41
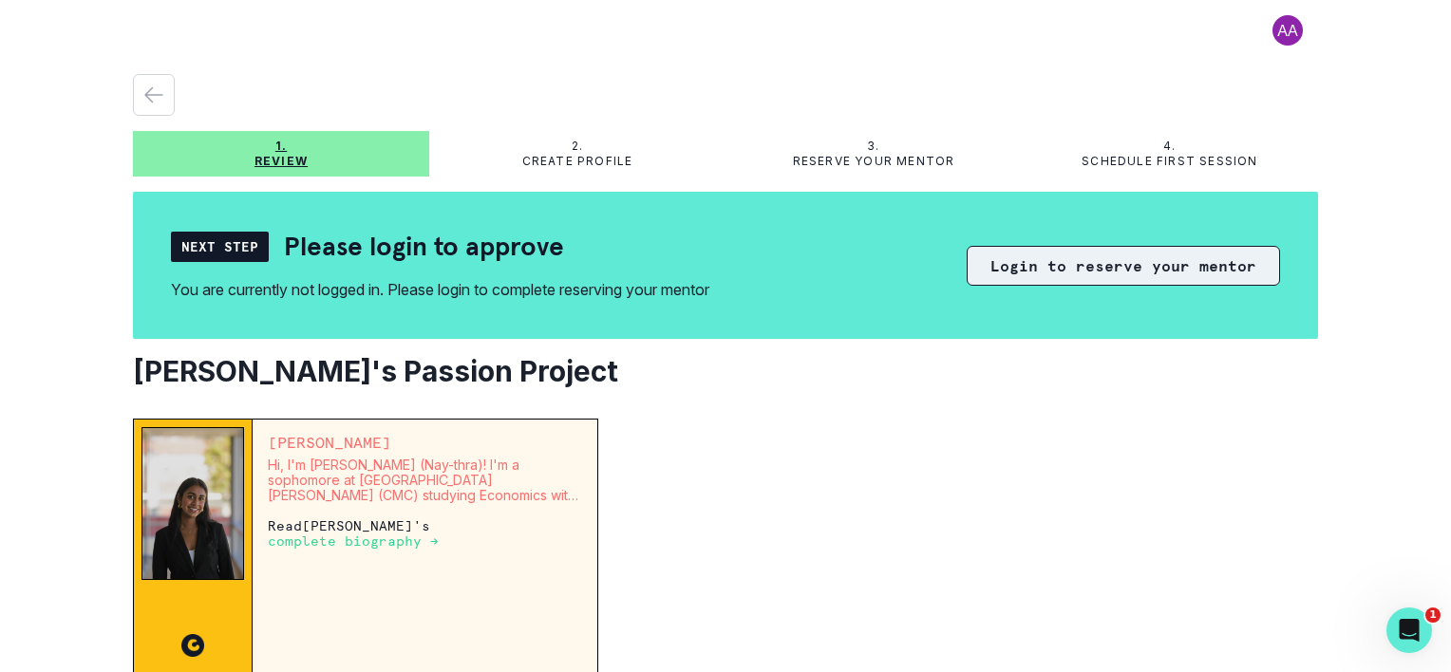
click at [1070, 272] on button "Login to reserve your mentor" at bounding box center [1123, 266] width 313 height 40
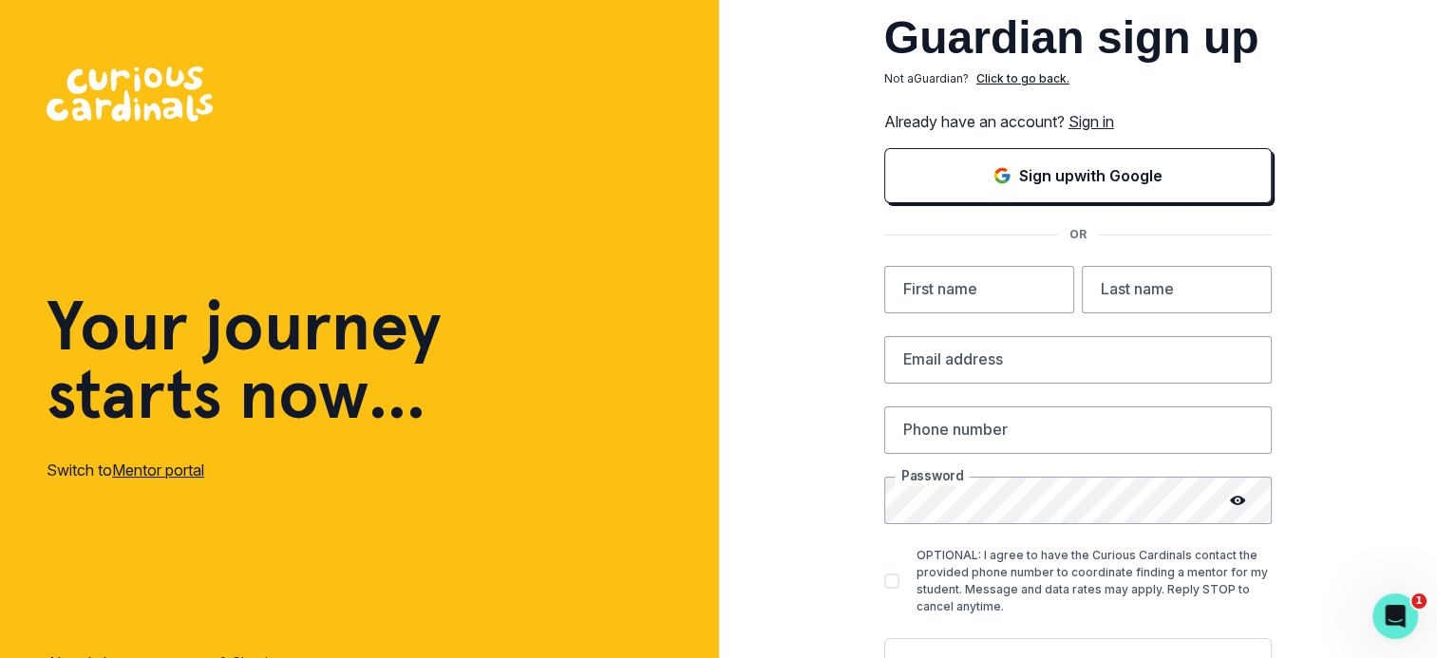
click at [1117, 106] on div "Guardian sign up Not a Guardian ? Click to go back. Already have an account? Si…" at bounding box center [1077, 377] width 387 height 725
click at [1114, 119] on link "Sign in" at bounding box center [1091, 121] width 46 height 19
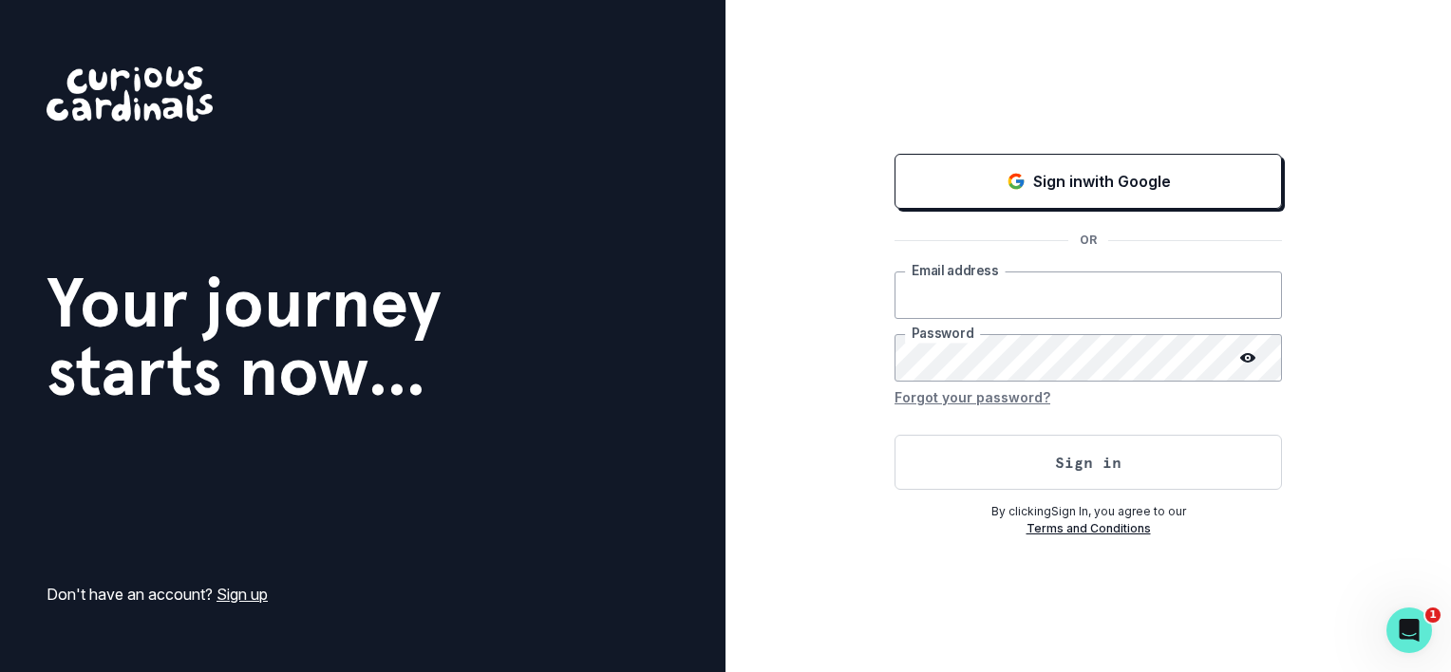
type input "dgamaliel@yahoo.com"
click at [1062, 452] on button "Sign in" at bounding box center [1087, 462] width 387 height 55
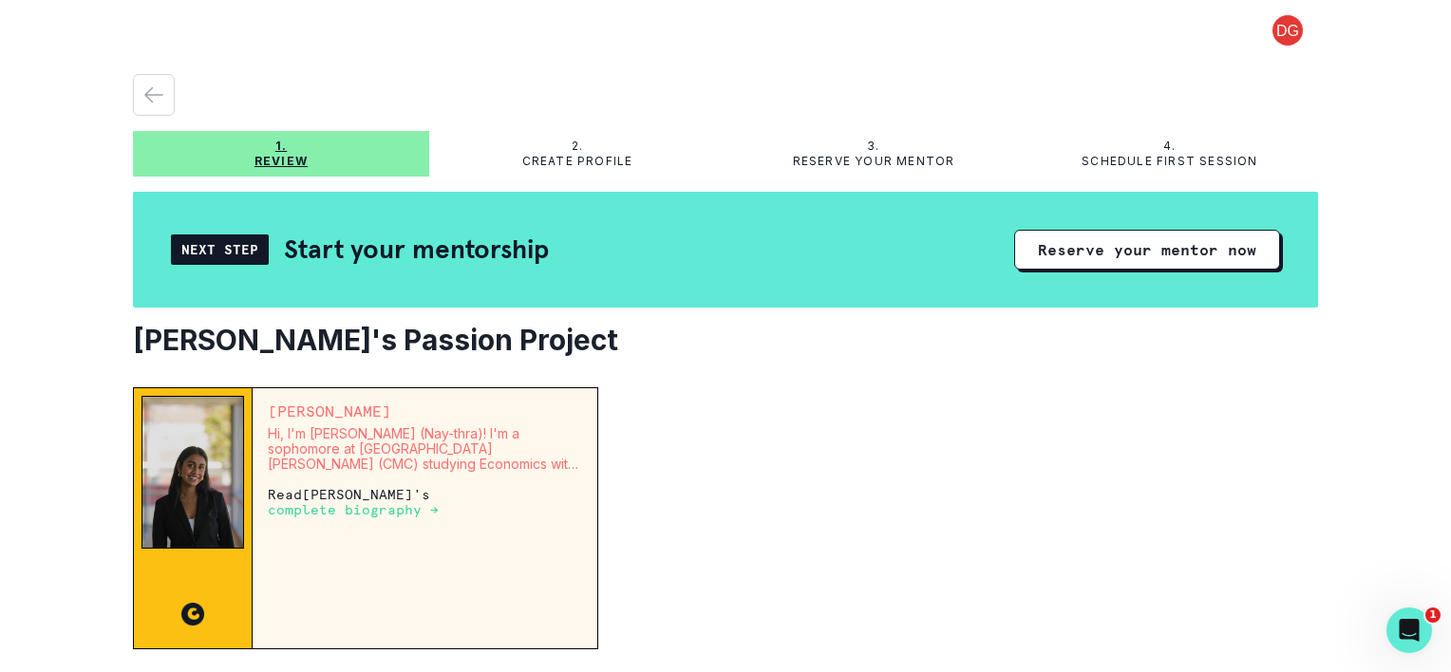
click at [1128, 278] on div "Next Step Start your mentorship Reserve your mentor now" at bounding box center [725, 250] width 1185 height 116
click at [1125, 255] on button "Reserve your mentor now" at bounding box center [1147, 250] width 266 height 40
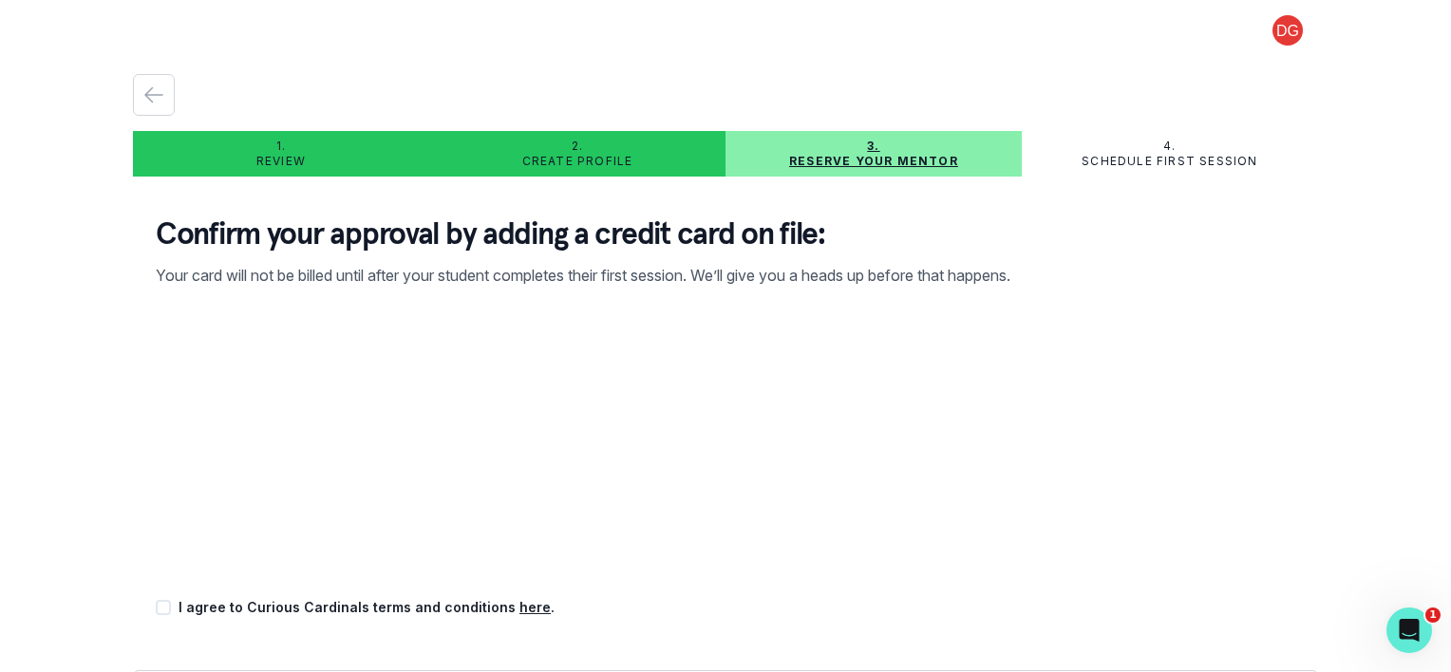
click at [77, 453] on div "1. Review 2. Create profile 3. Reserve your mentor 4. Schedule first session Co…" at bounding box center [725, 336] width 1451 height 672
click at [167, 604] on span at bounding box center [163, 607] width 15 height 15
click at [156, 608] on input "checkbox" at bounding box center [155, 608] width 1 height 1
checkbox input "true"
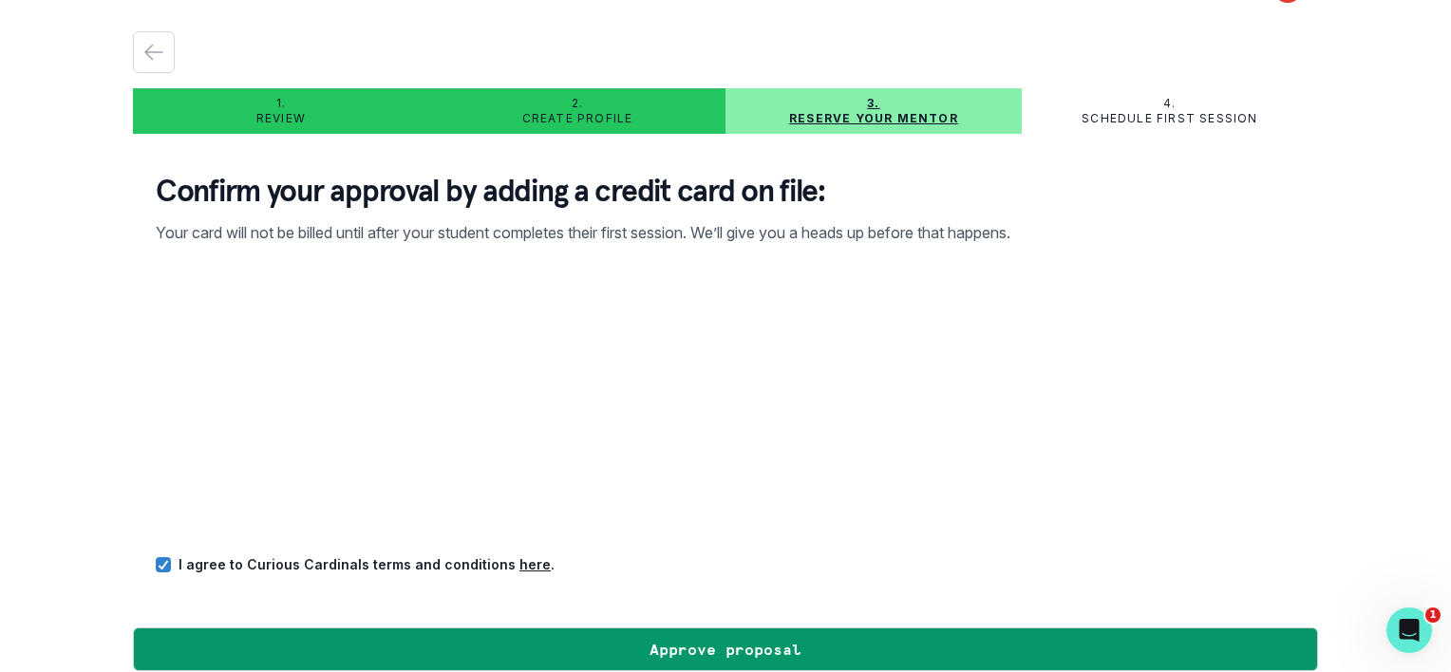
scroll to position [65, 0]
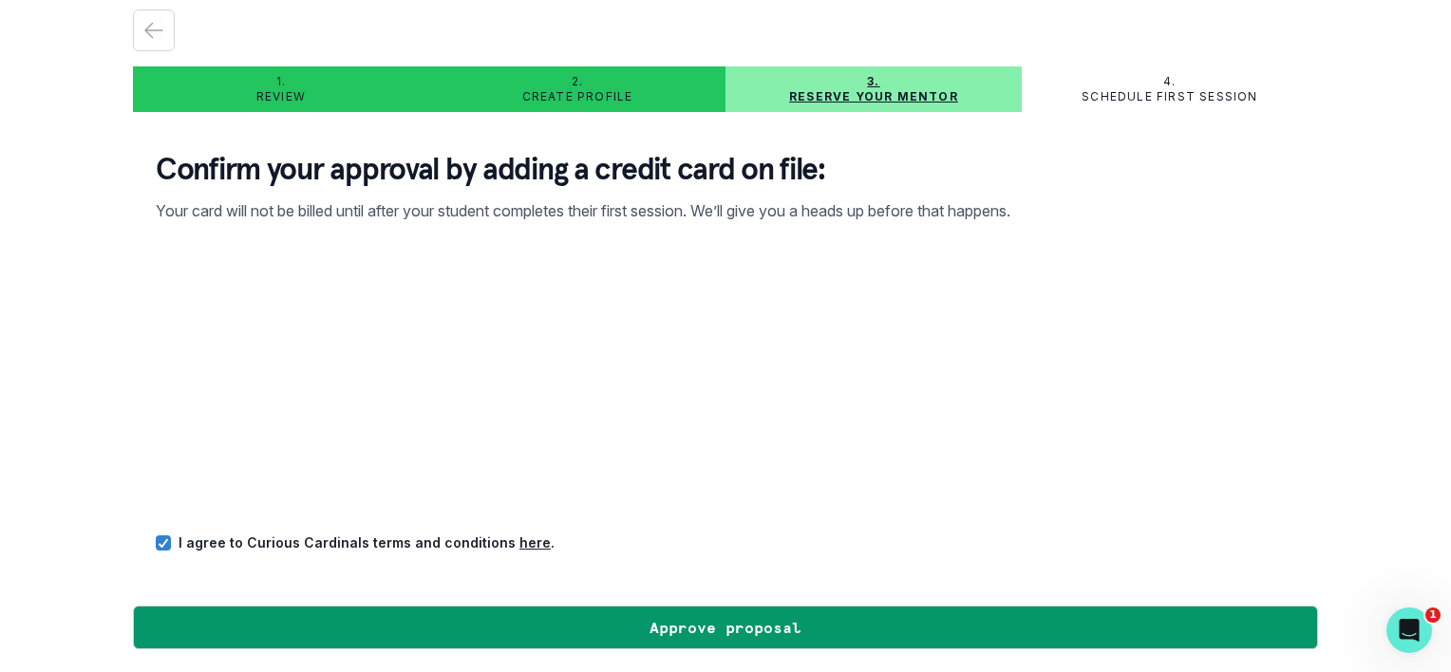
click at [519, 539] on link "here" at bounding box center [534, 543] width 31 height 16
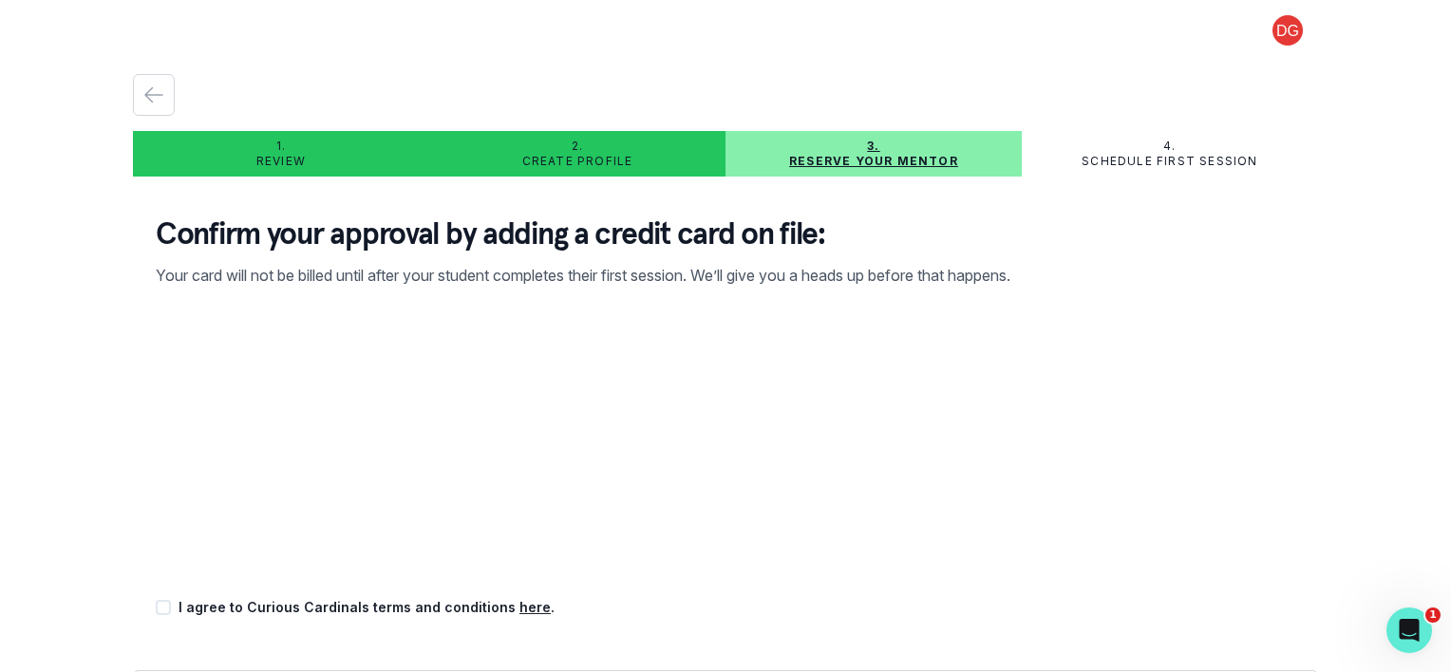
click at [163, 611] on span at bounding box center [163, 607] width 15 height 15
click at [156, 609] on input "checkbox" at bounding box center [155, 608] width 1 height 1
checkbox input "true"
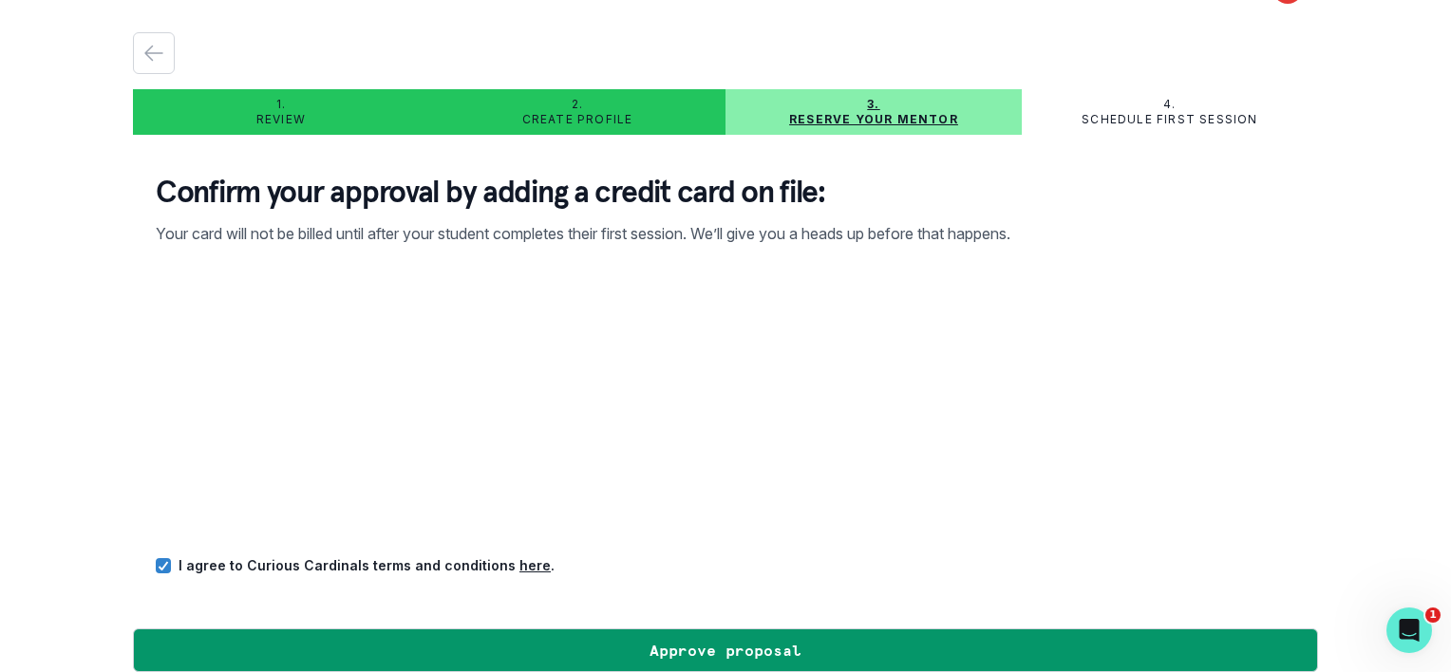
scroll to position [65, 0]
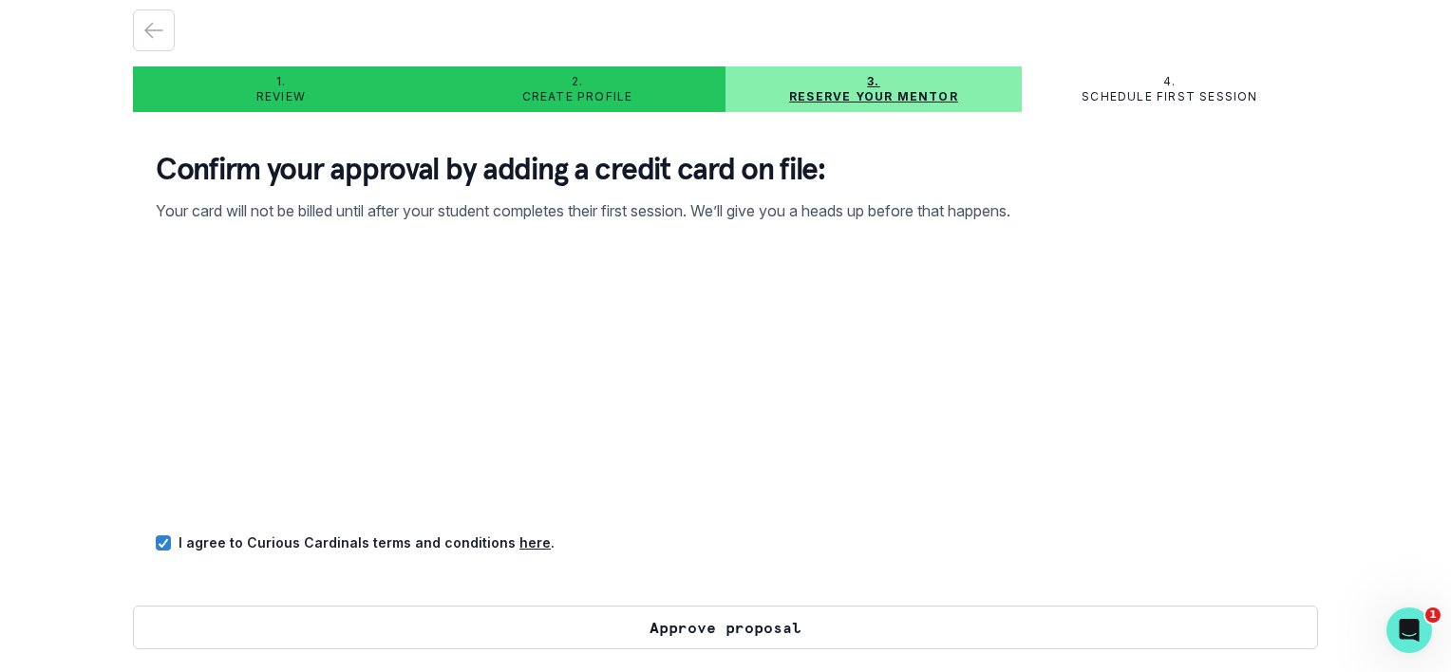
click at [778, 630] on button "Approve proposal" at bounding box center [725, 628] width 1185 height 44
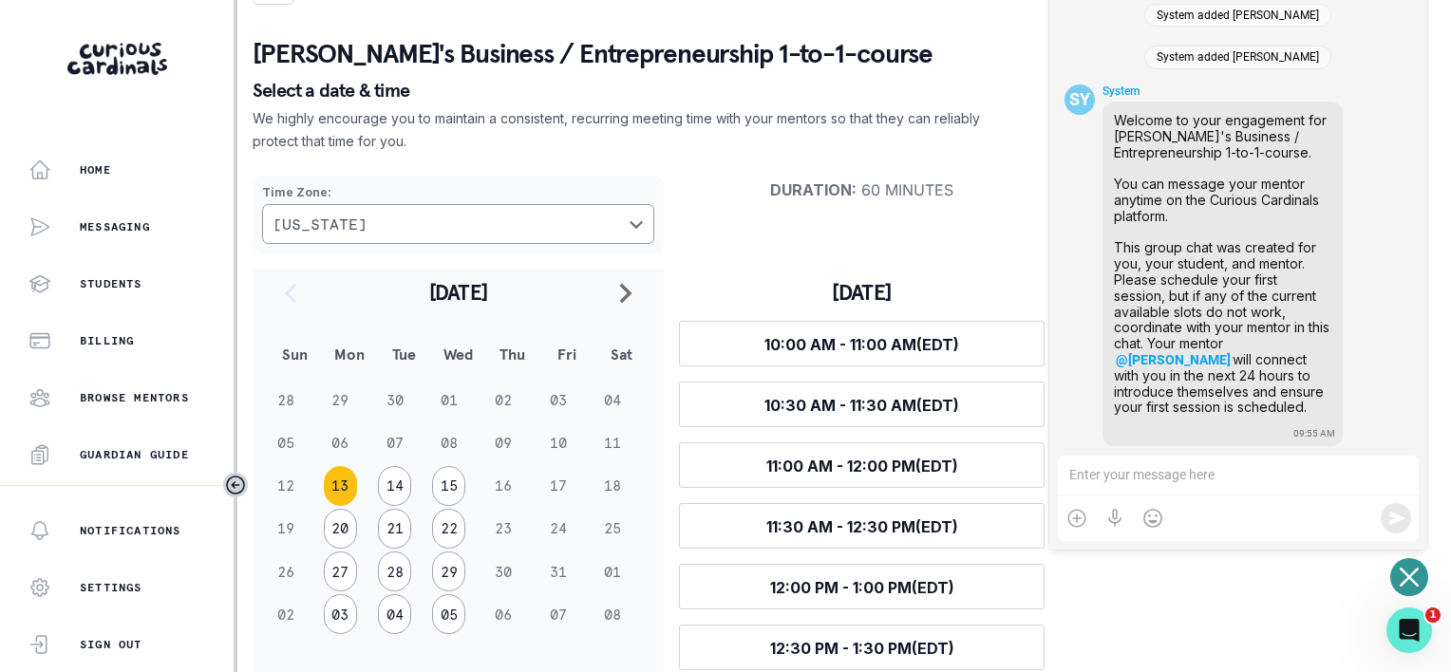
scroll to position [34, 0]
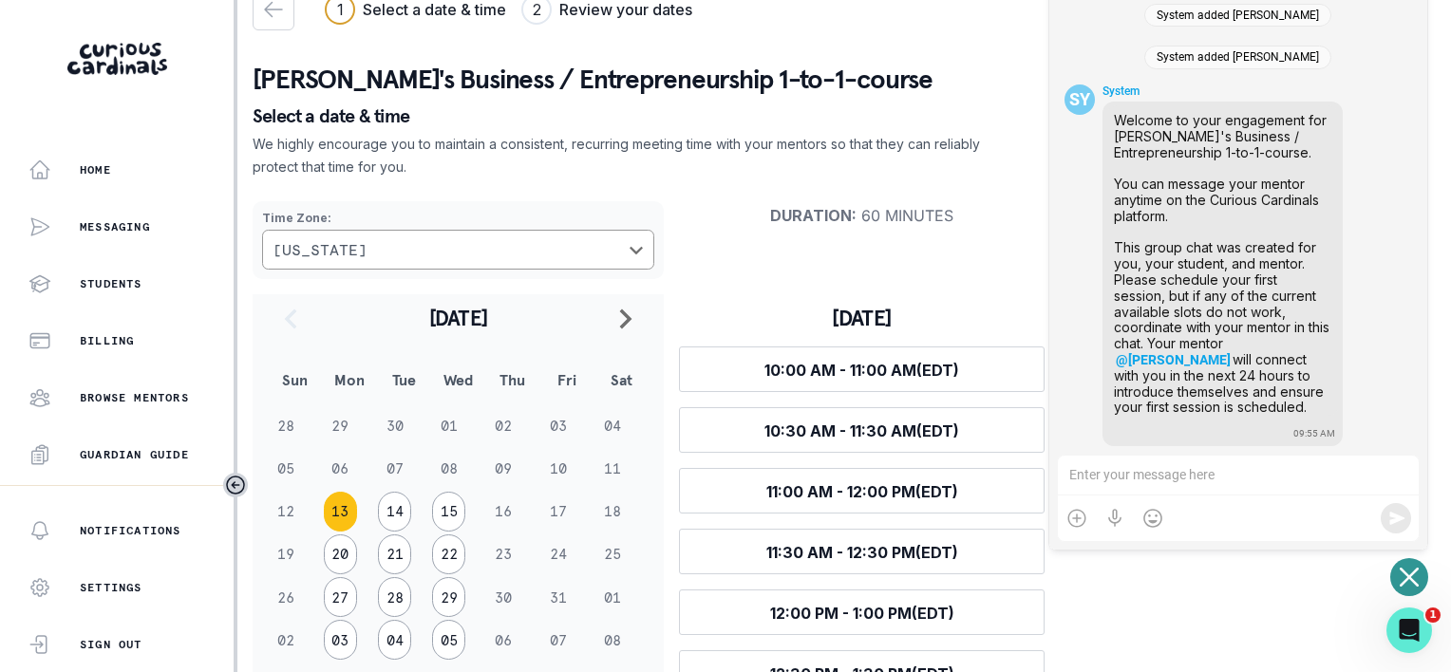
click at [988, 60] on div "Andrea G's Business / Entrepreneurship 1-to-1-course Select a date & time We hi…" at bounding box center [844, 579] width 1183 height 1083
click at [134, 348] on p "Billing" at bounding box center [107, 340] width 54 height 15
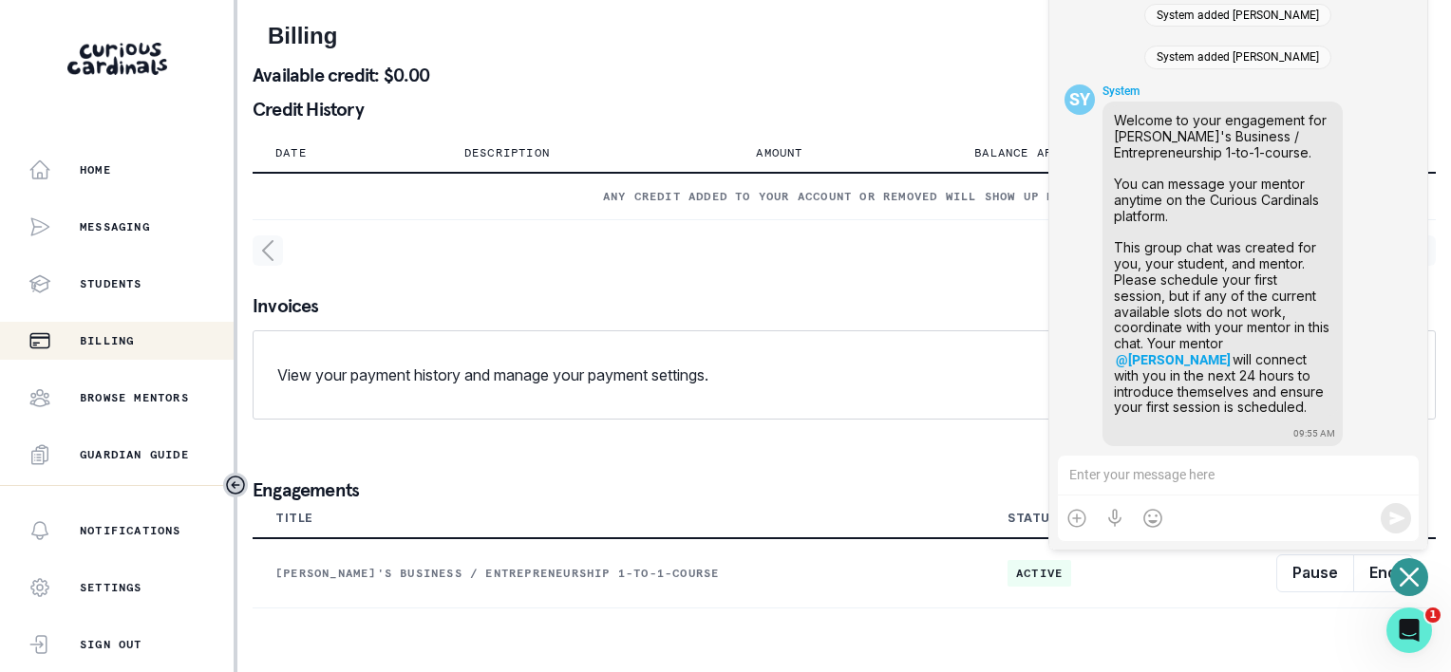
click at [950, 52] on div "Billing Available credit: $0.00 Credit History Date Description Amount Balance …" at bounding box center [844, 315] width 1183 height 631
click at [99, 220] on p "Messaging" at bounding box center [115, 226] width 70 height 15
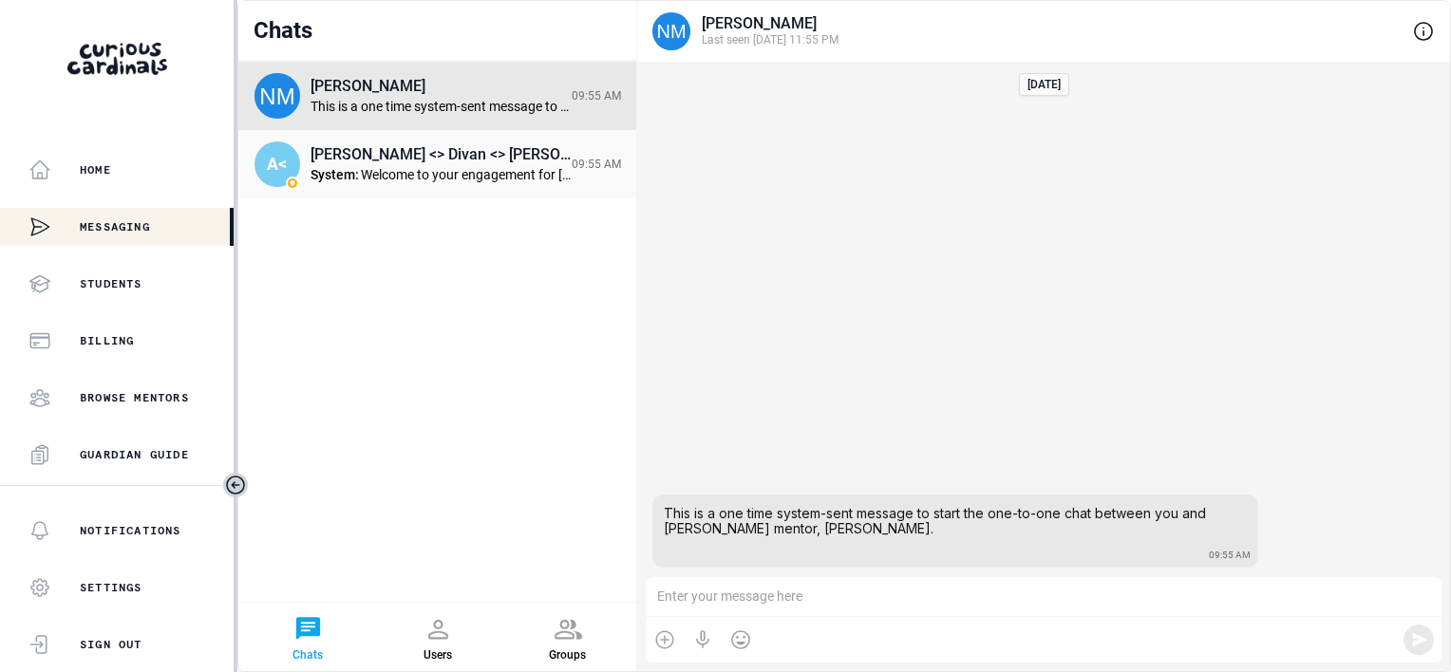
click at [397, 167] on div "Welcome to your engagement for Andrea G's Business / Entrepreneurship 1-to-1-co…" at bounding box center [466, 175] width 211 height 16
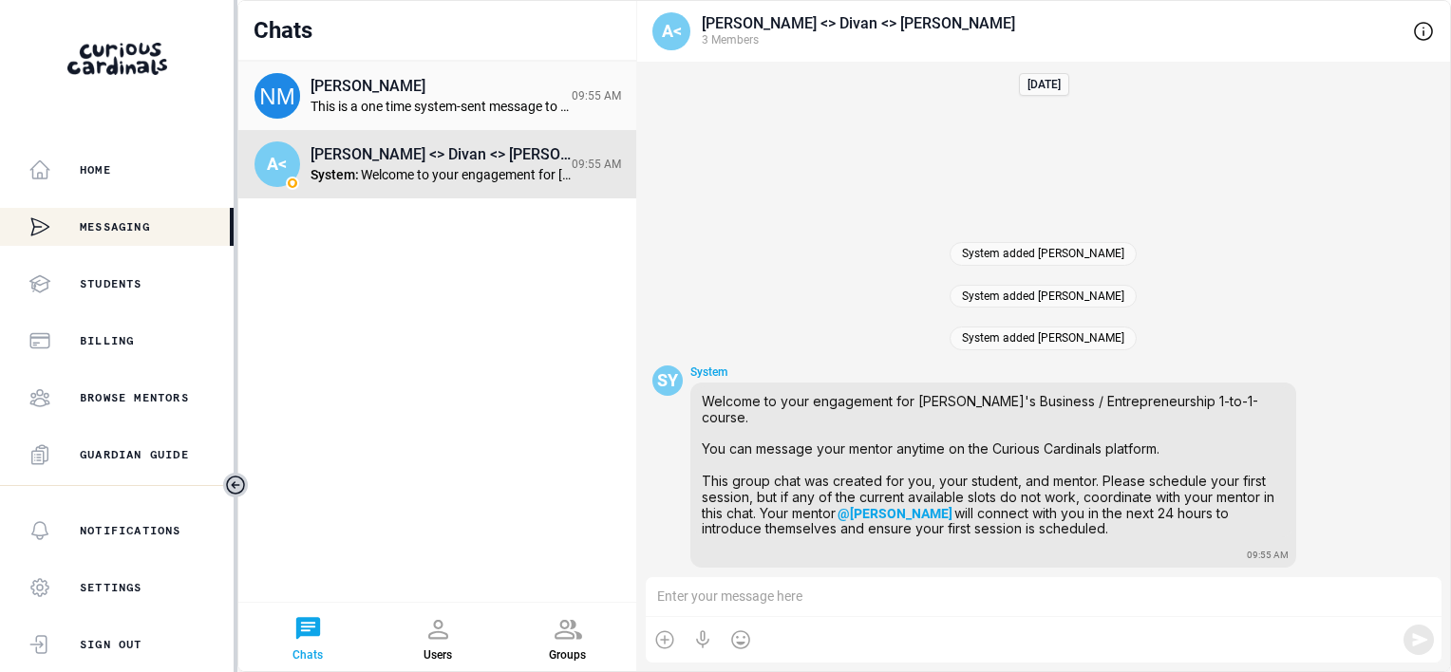
click at [414, 105] on div "This is a one time system-sent message to start the one-to-one chat between you…" at bounding box center [440, 107] width 261 height 16
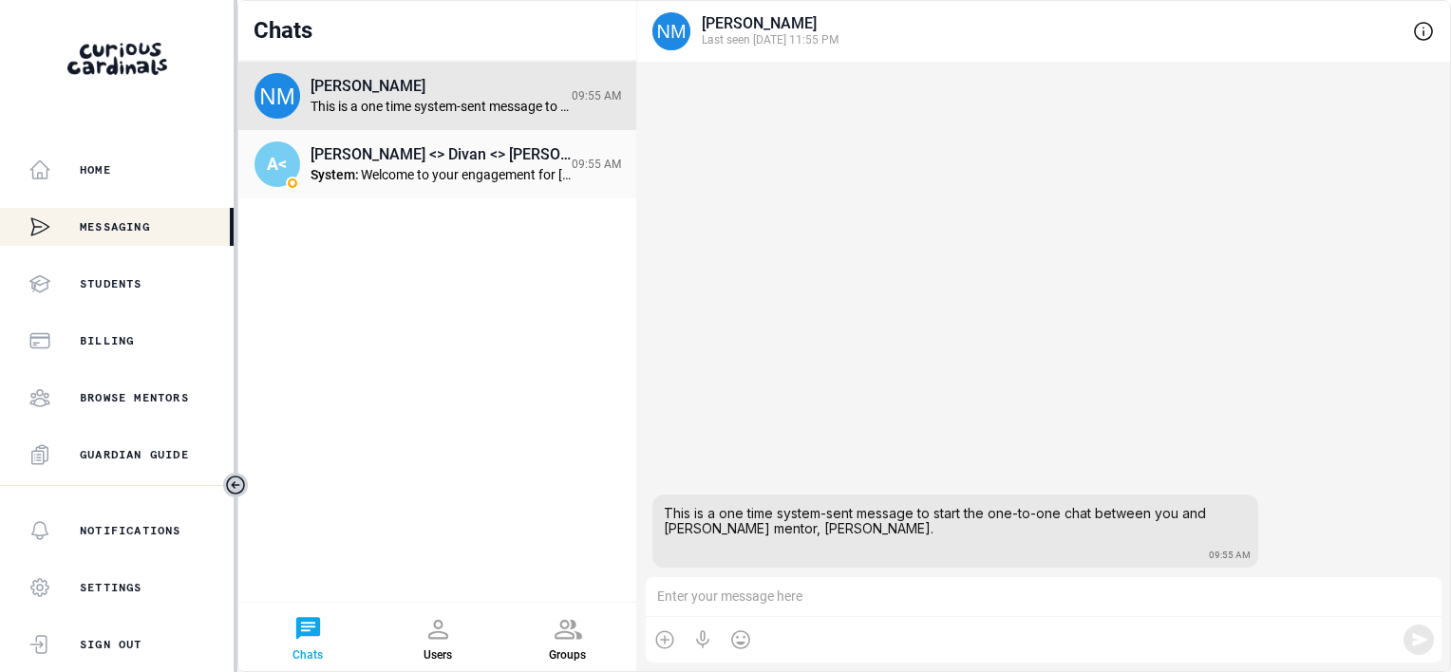
click at [414, 145] on div "Andrea <> Divan <> Nethra" at bounding box center [440, 154] width 261 height 18
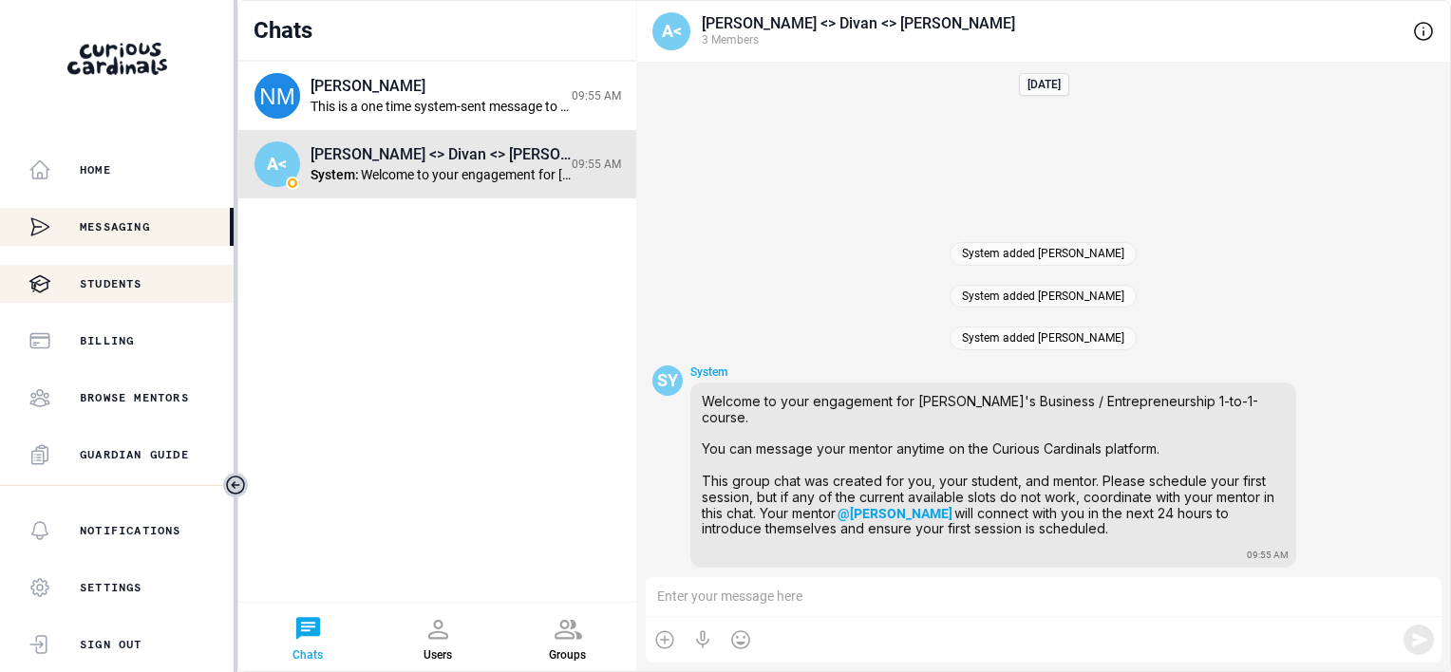
click at [111, 283] on p "Students" at bounding box center [111, 283] width 63 height 15
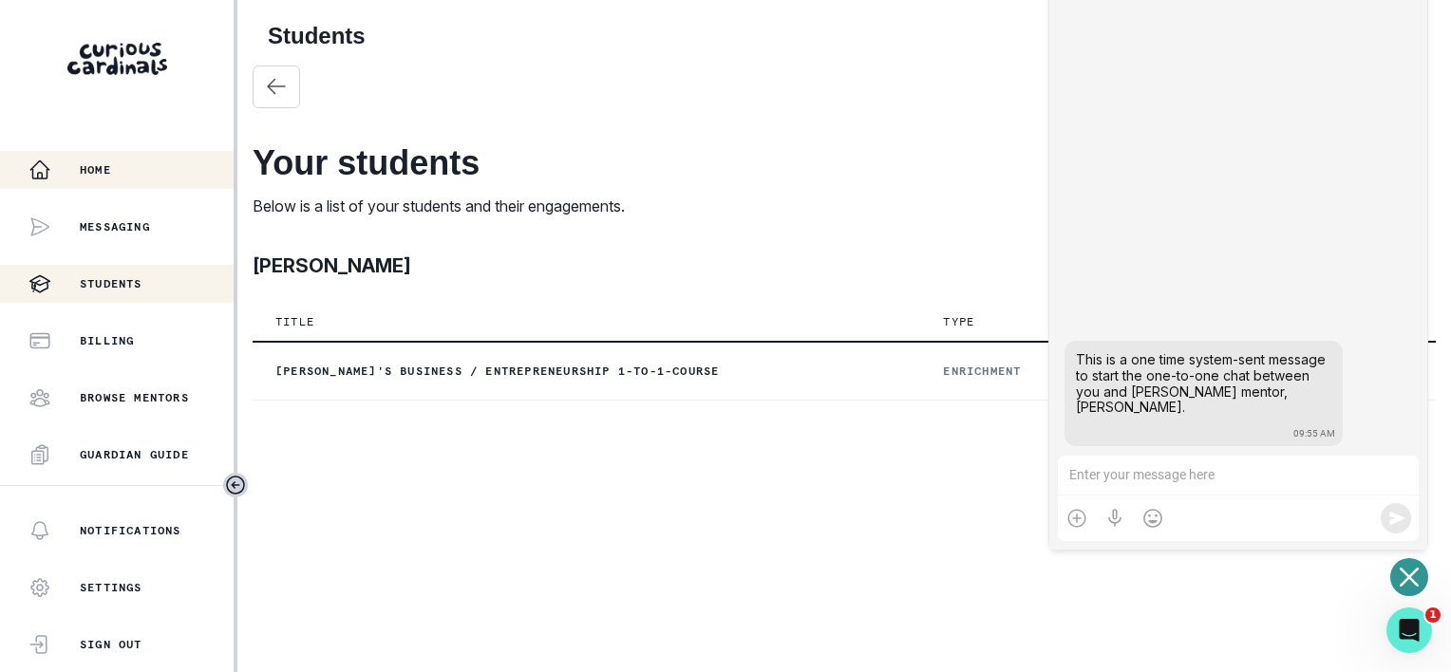
click at [114, 179] on div "Home" at bounding box center [130, 170] width 205 height 23
